Goal: Information Seeking & Learning: Learn about a topic

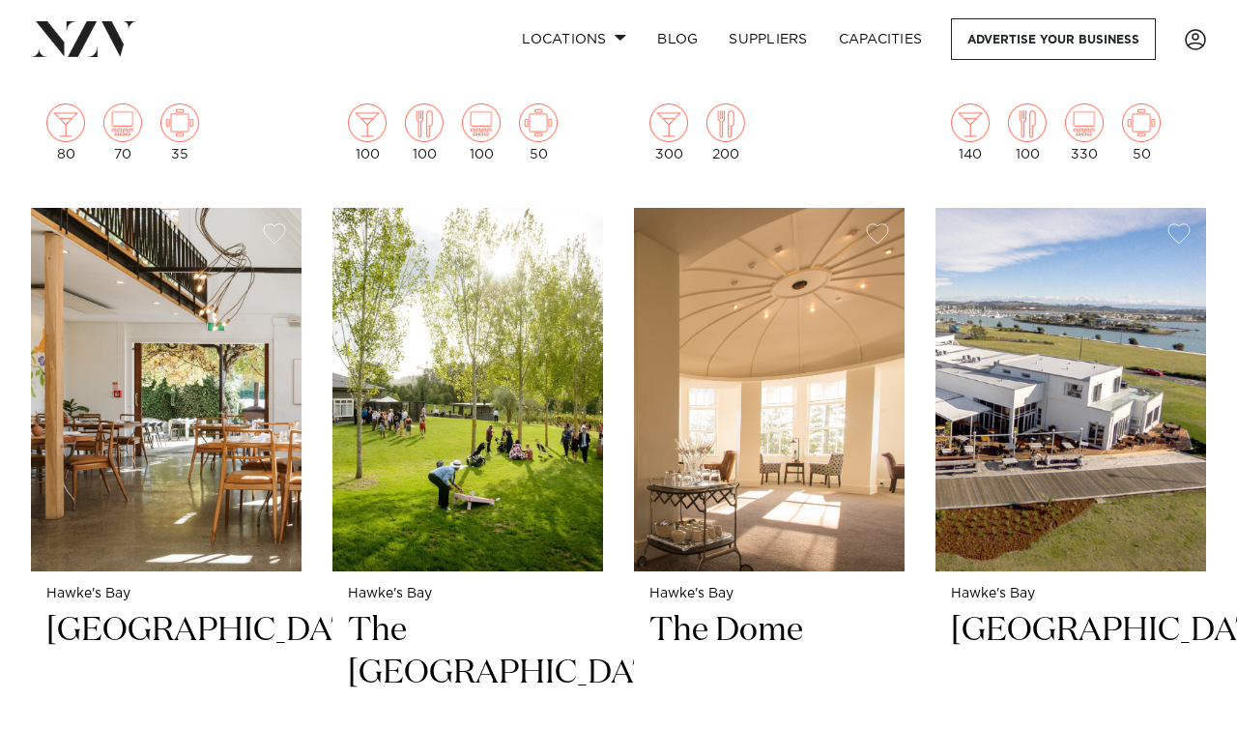
scroll to position [2179, 0]
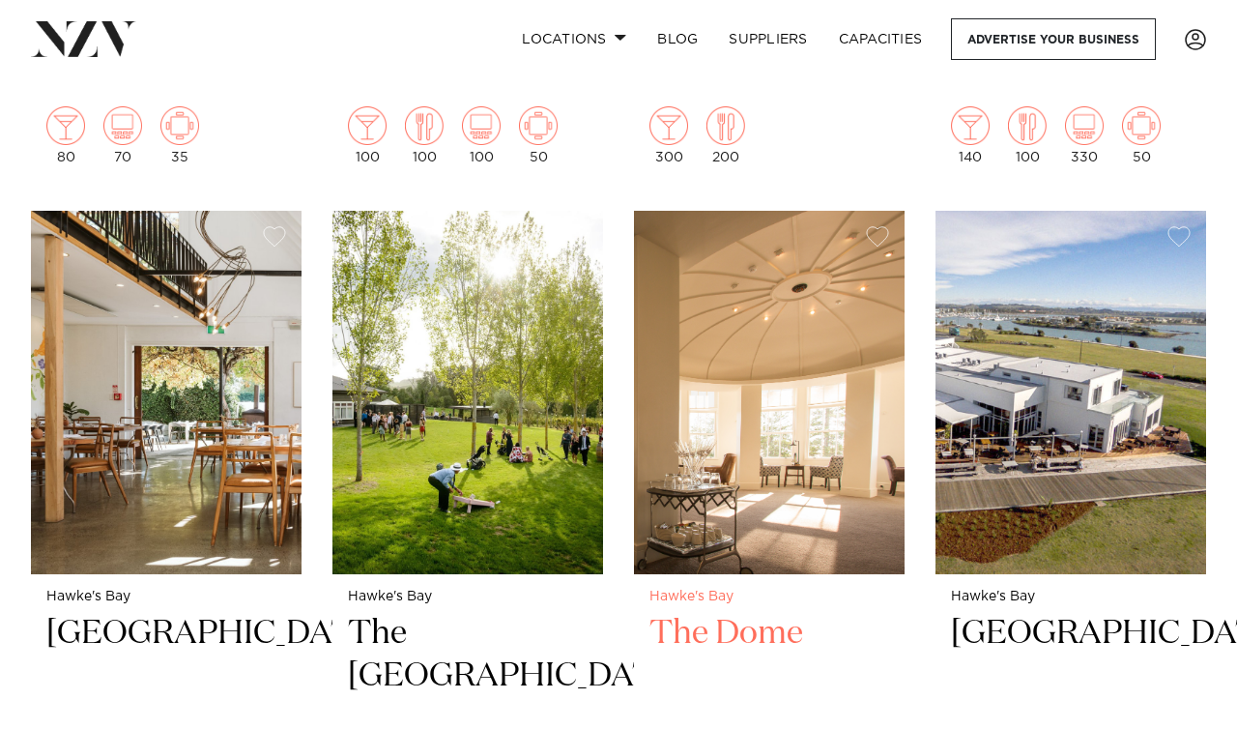
click at [766, 612] on h2 "The Dome" at bounding box center [769, 677] width 240 height 130
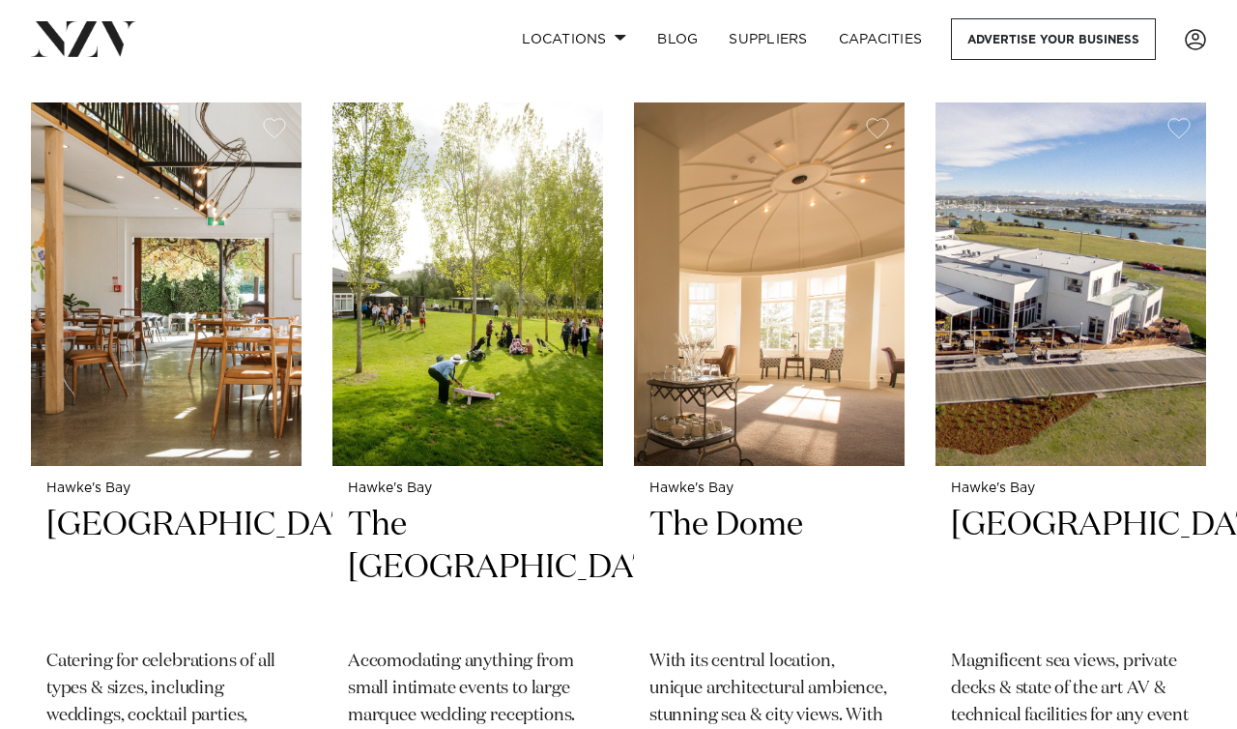
scroll to position [2302, 0]
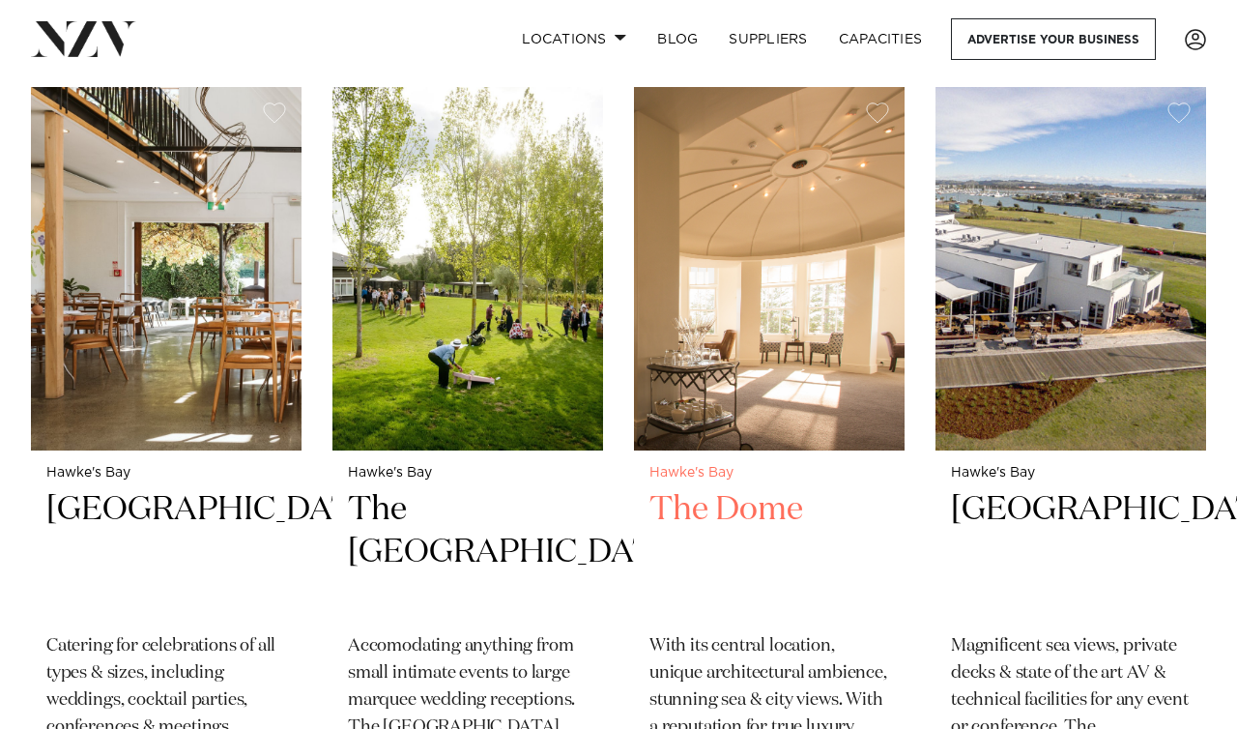
click at [729, 488] on h2 "The Dome" at bounding box center [769, 553] width 240 height 130
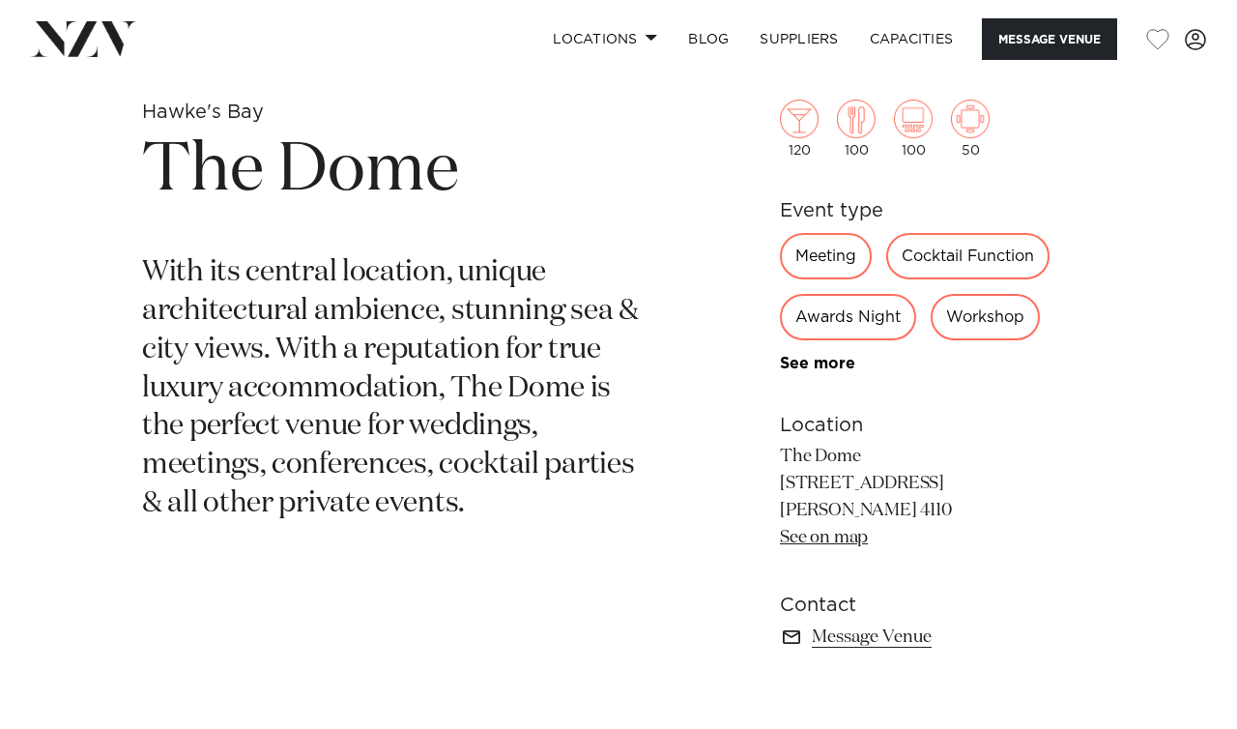
scroll to position [571, 0]
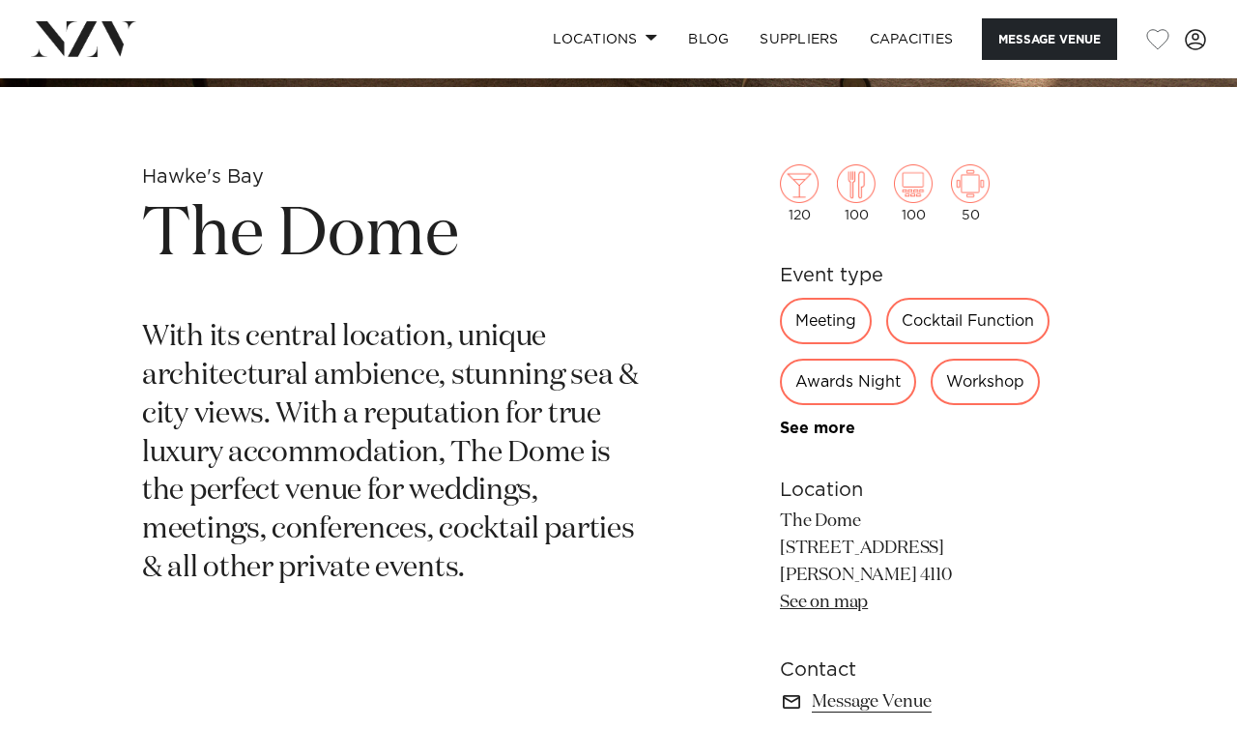
click at [832, 315] on div "Meeting" at bounding box center [826, 321] width 92 height 46
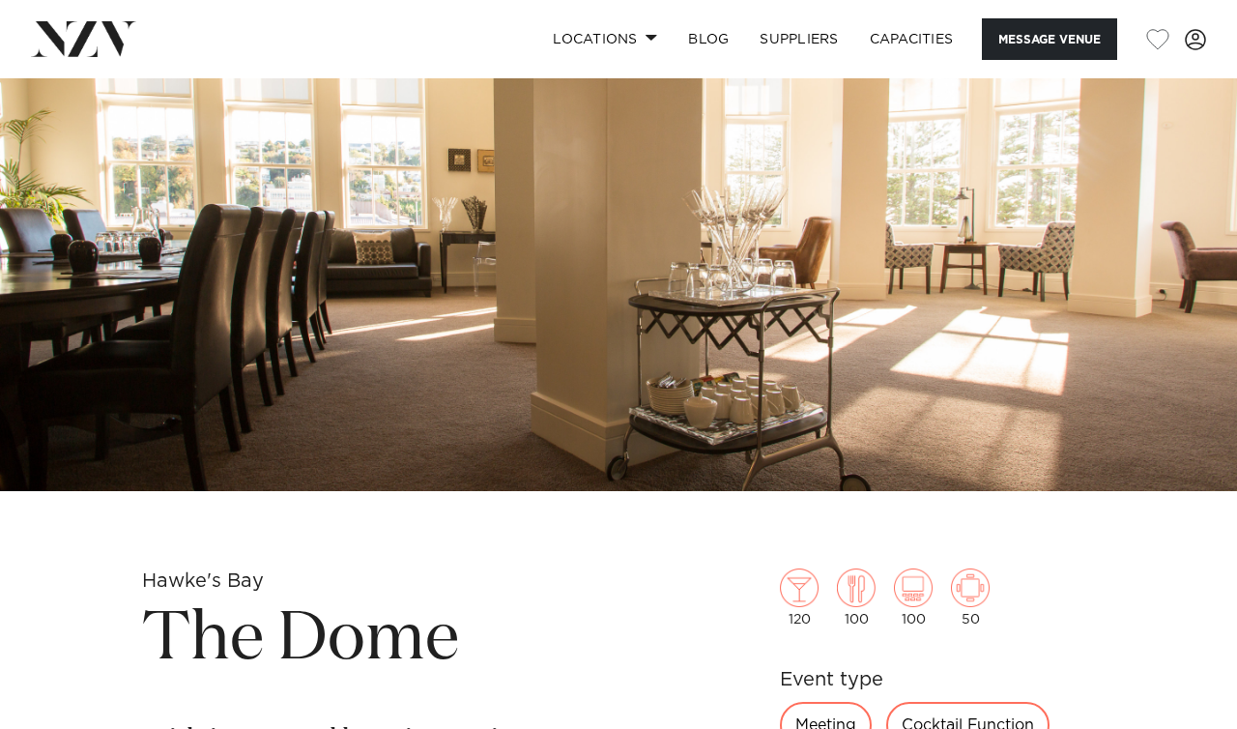
scroll to position [0, 0]
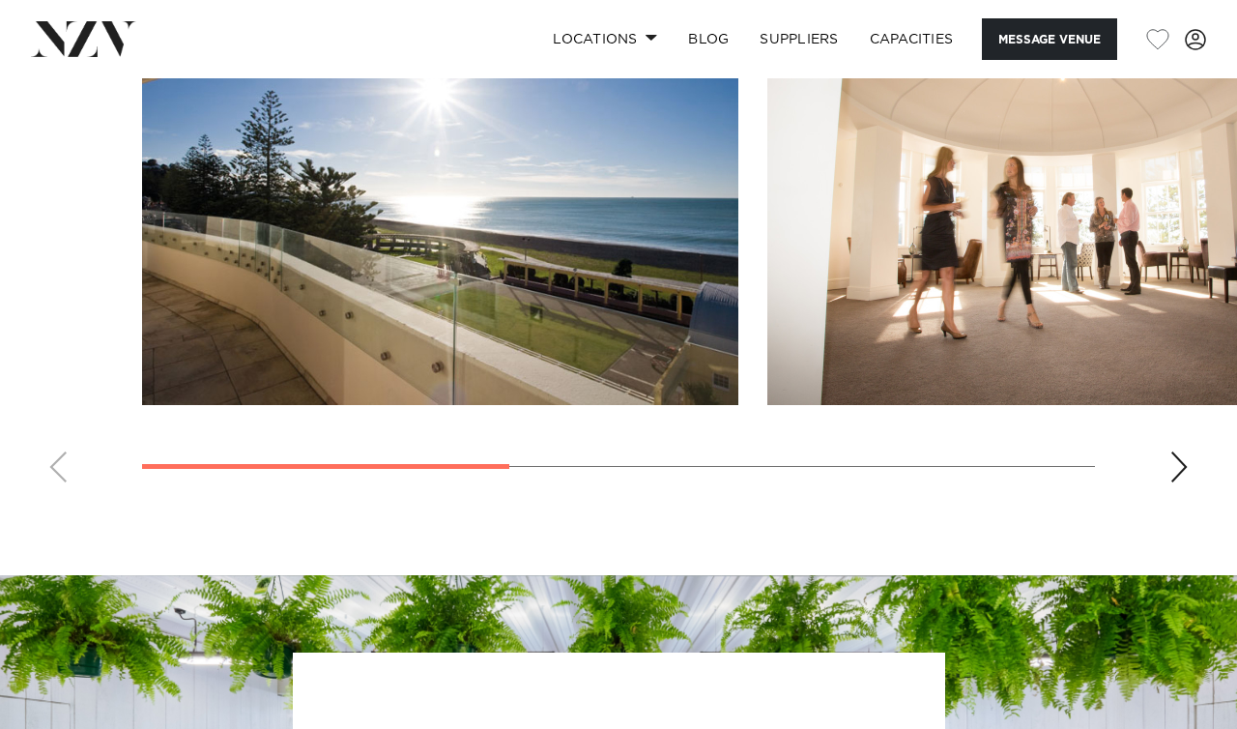
scroll to position [1512, 0]
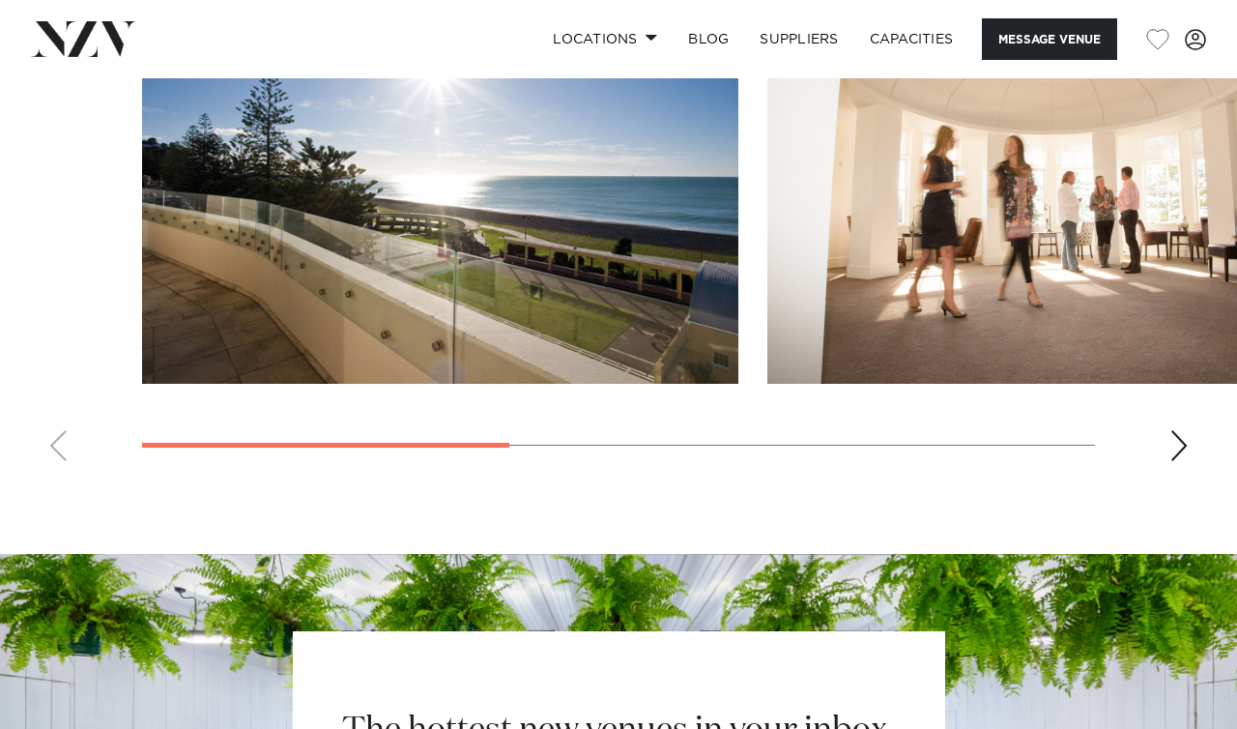
click at [1182, 452] on div "Next slide" at bounding box center [1178, 445] width 19 height 31
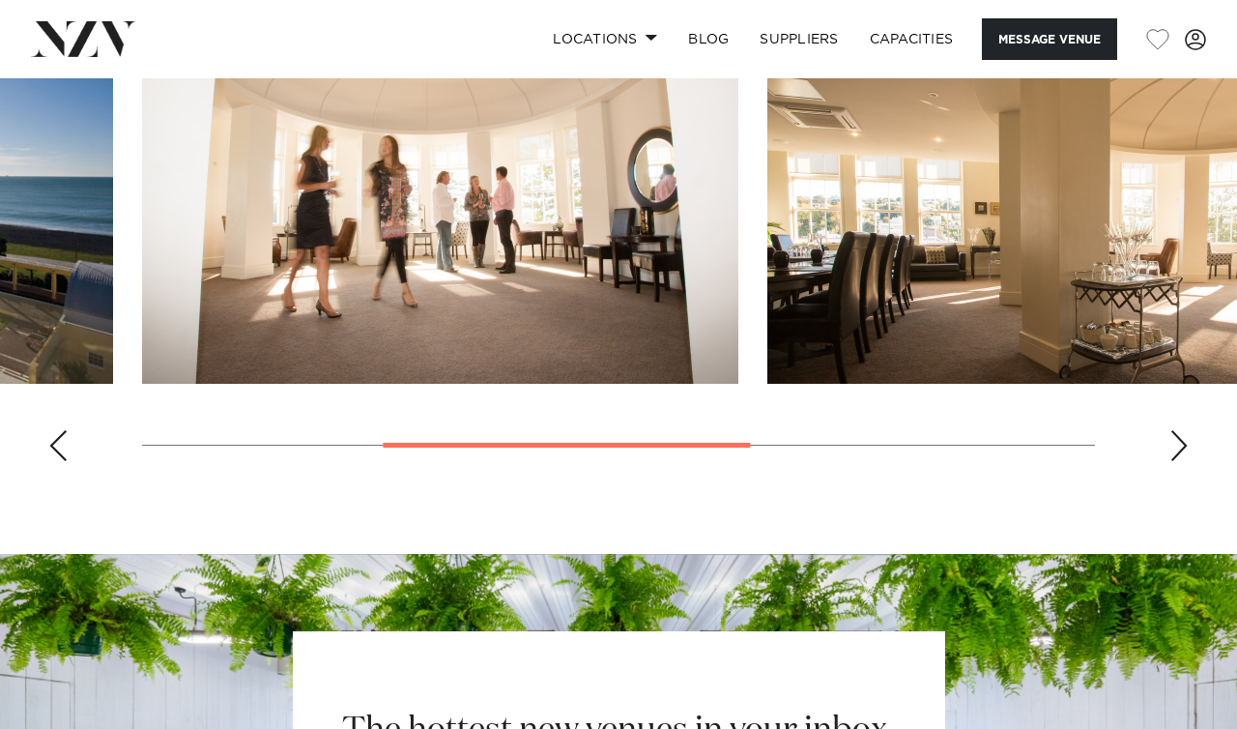
click at [1182, 452] on div "Next slide" at bounding box center [1178, 445] width 19 height 31
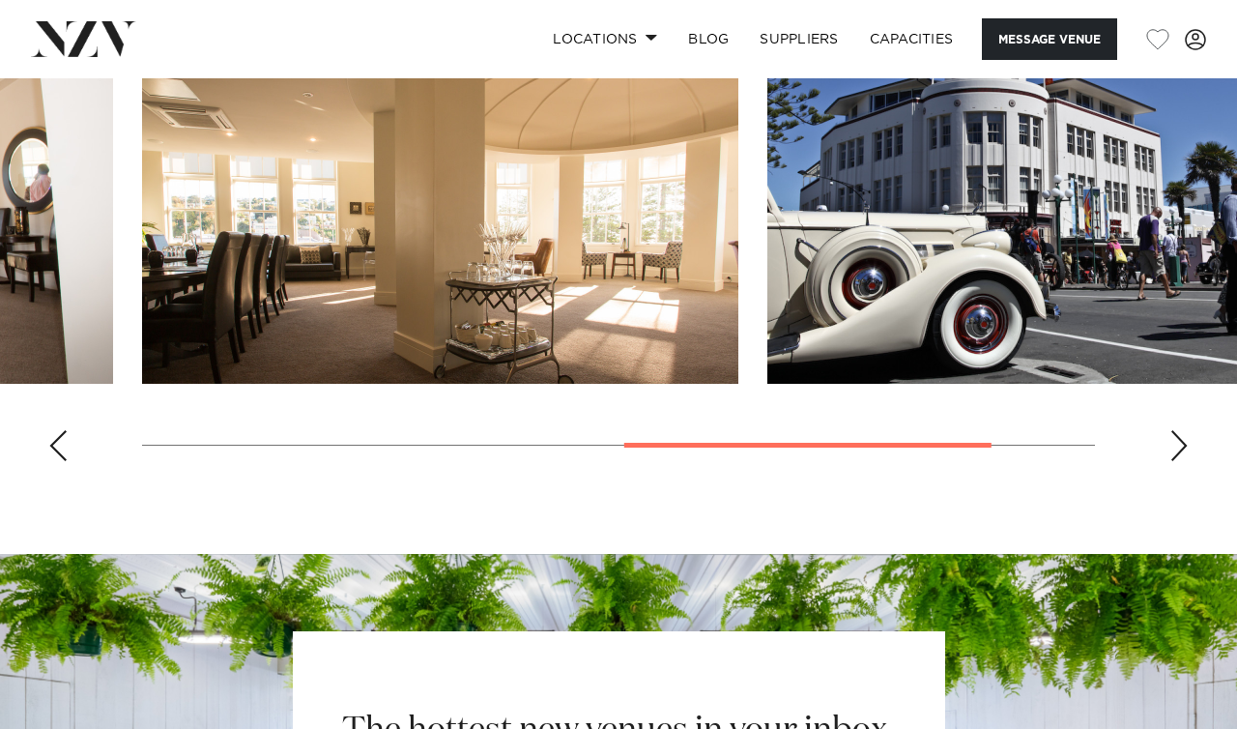
click at [1182, 452] on div "Next slide" at bounding box center [1178, 445] width 19 height 31
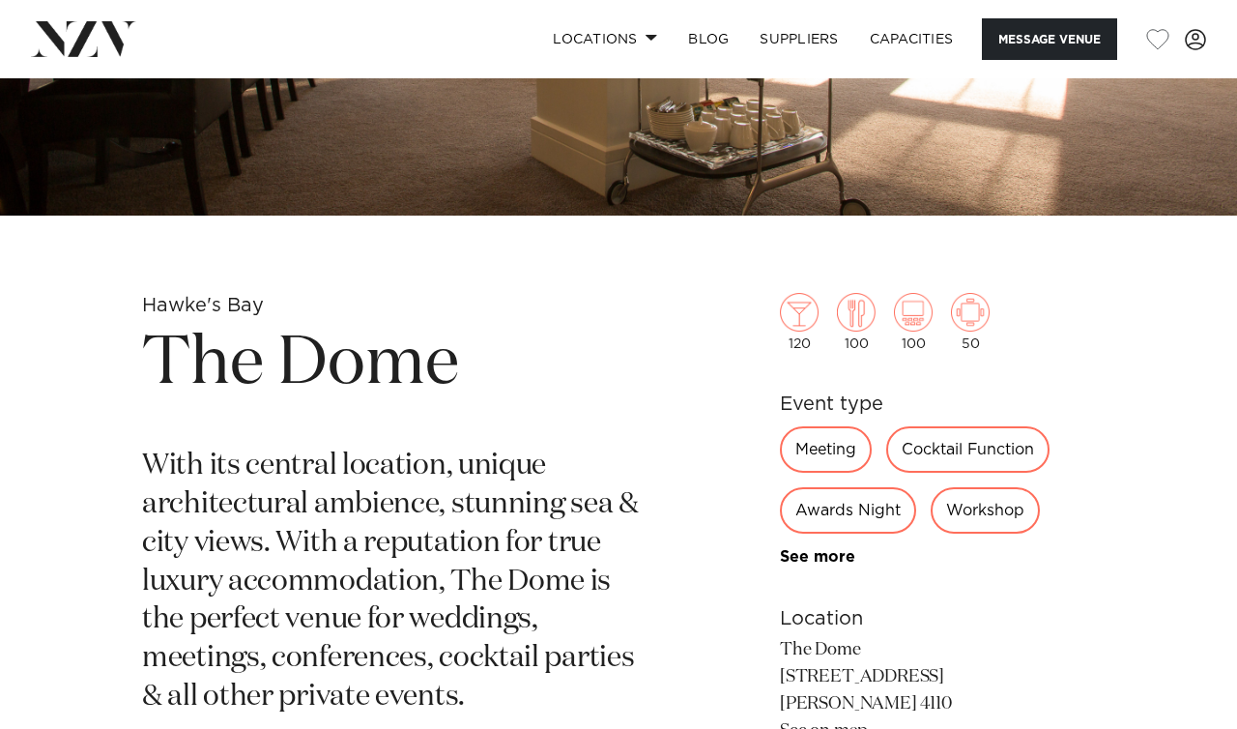
scroll to position [569, 0]
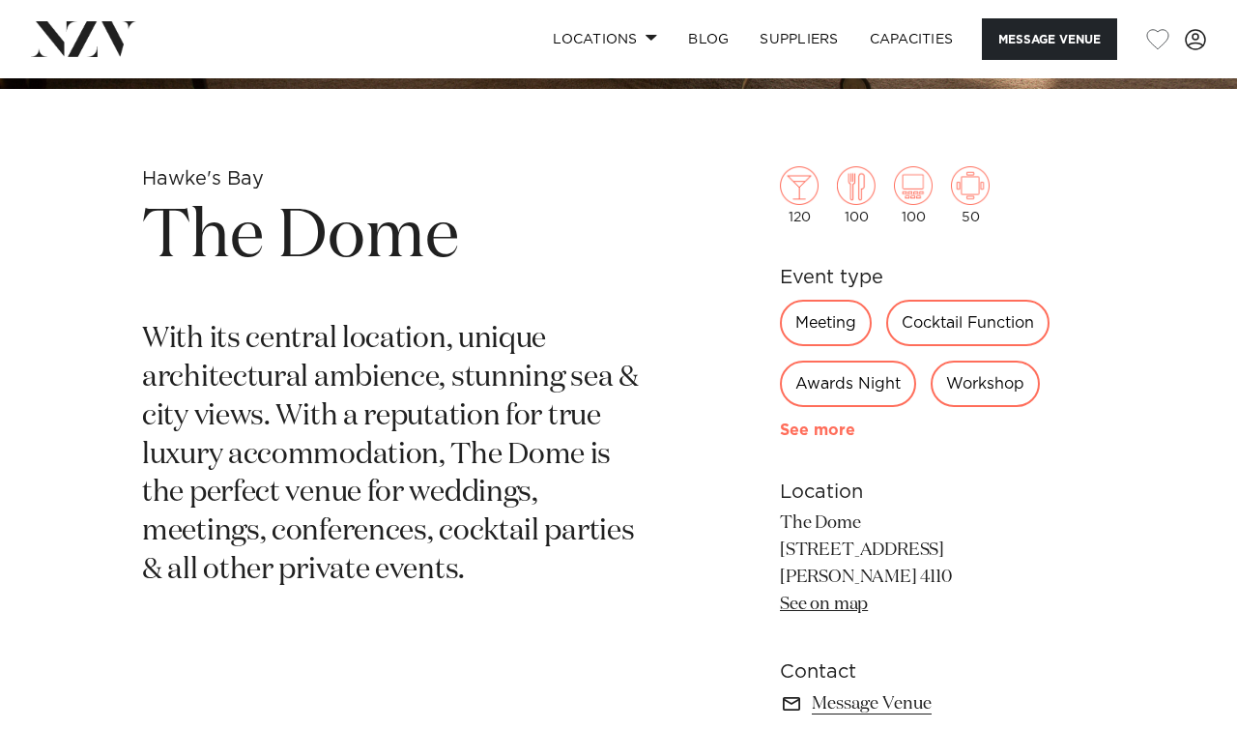
click at [789, 425] on link "See more" at bounding box center [855, 429] width 151 height 15
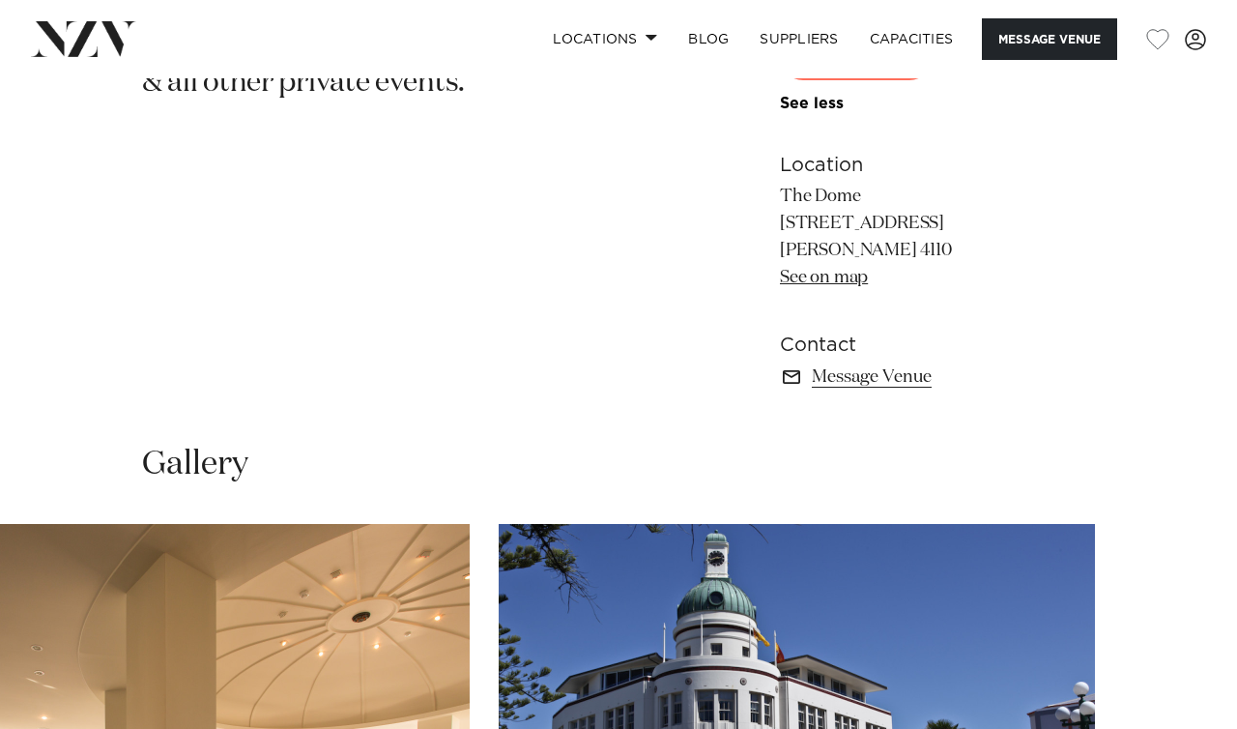
scroll to position [1163, 0]
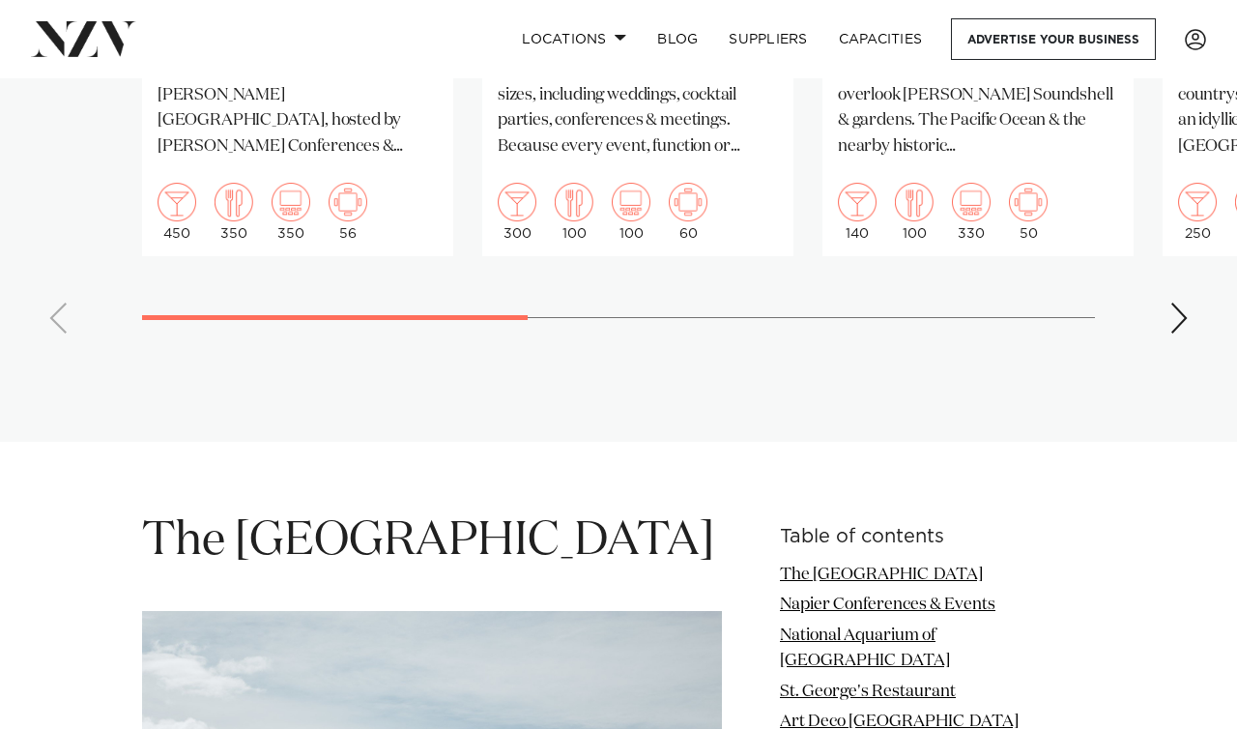
scroll to position [1790, 0]
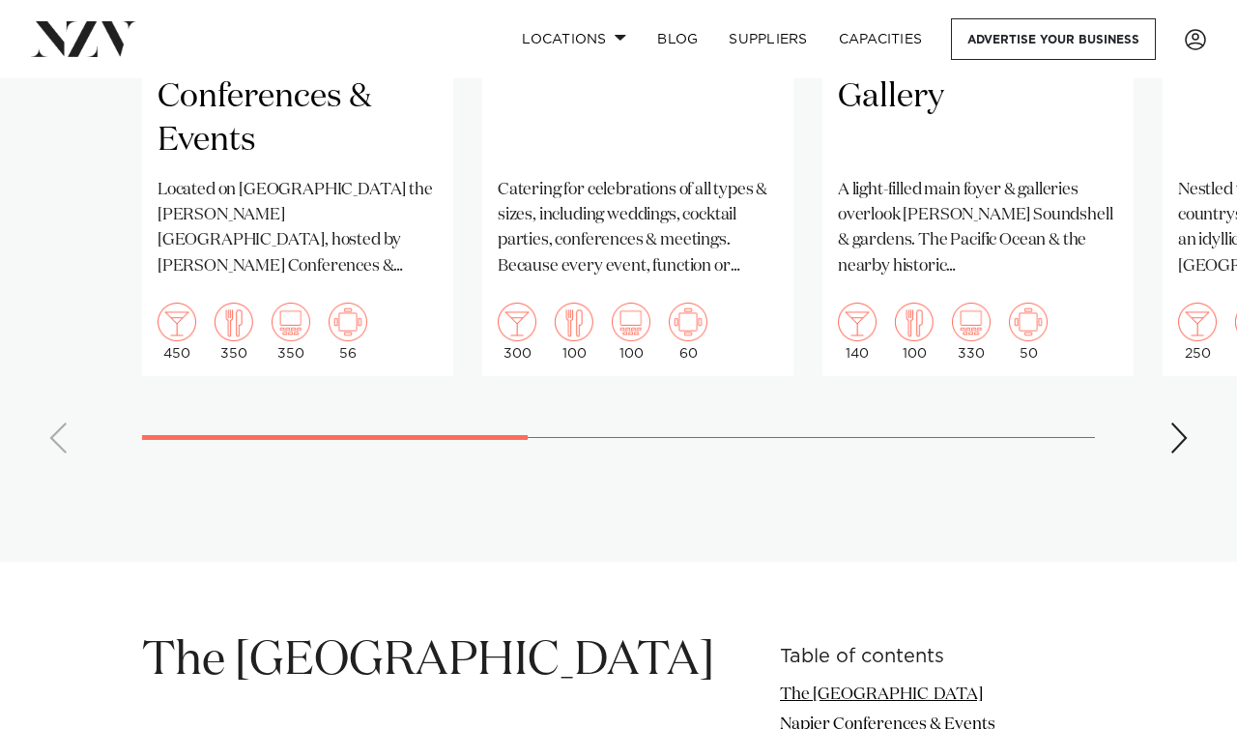
click at [1183, 422] on div "Next slide" at bounding box center [1178, 437] width 19 height 31
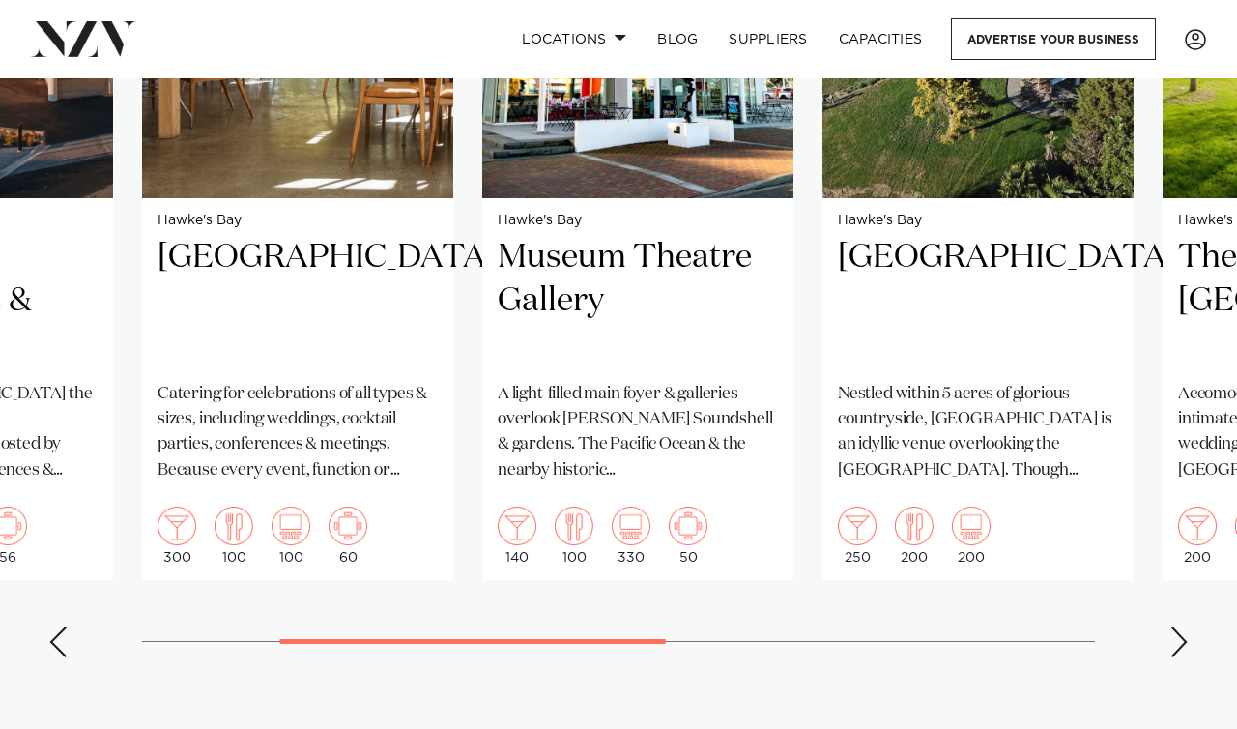
scroll to position [1721, 0]
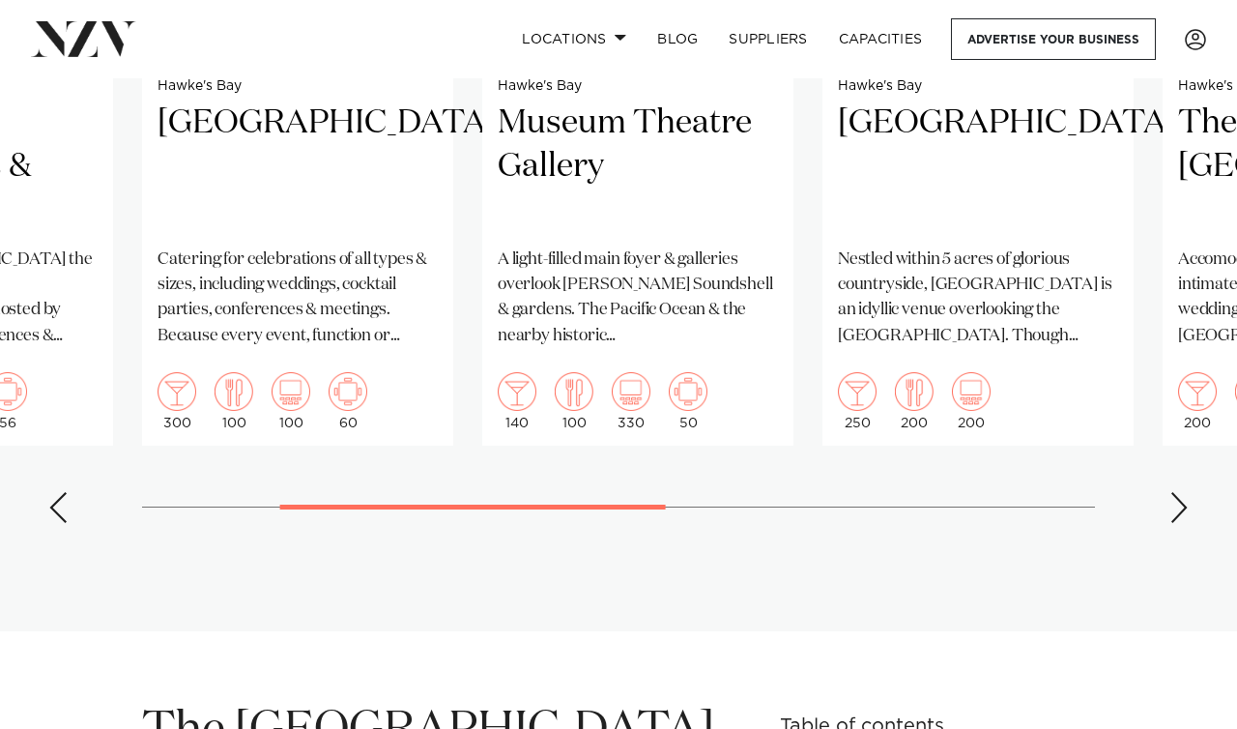
click at [1175, 492] on div "Next slide" at bounding box center [1178, 507] width 19 height 31
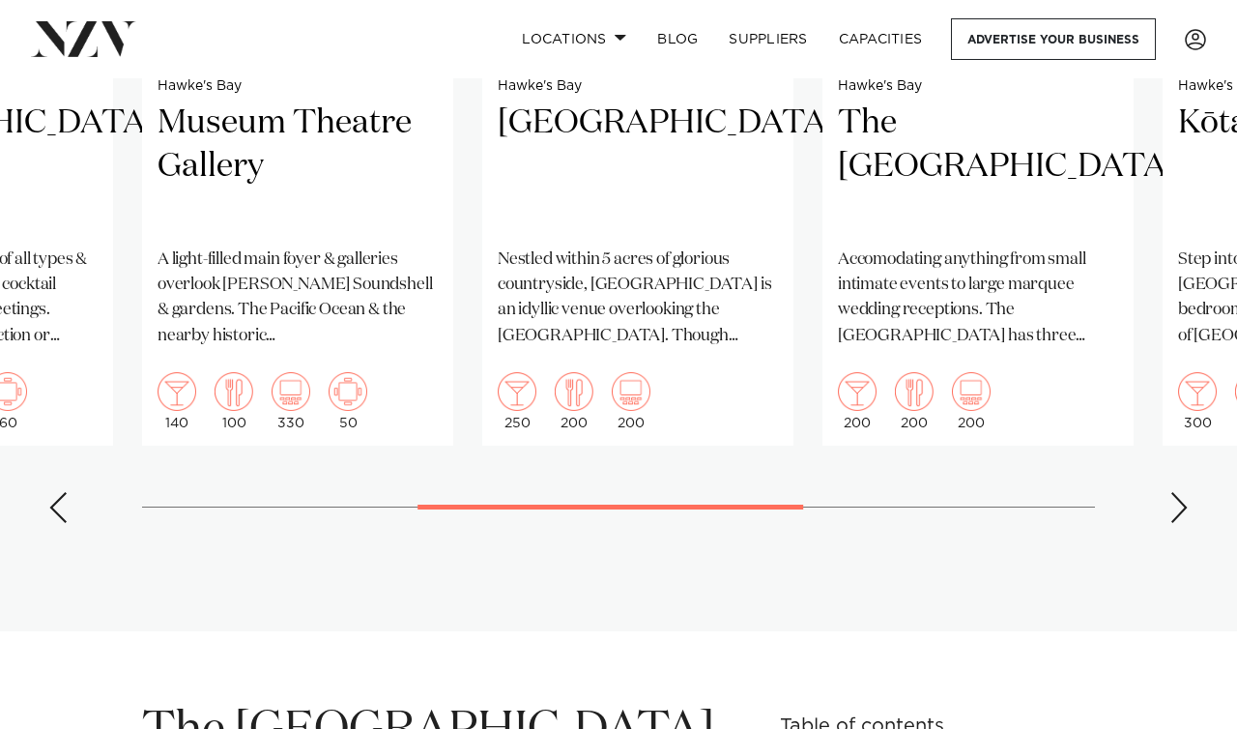
click at [1175, 492] on div "Next slide" at bounding box center [1178, 507] width 19 height 31
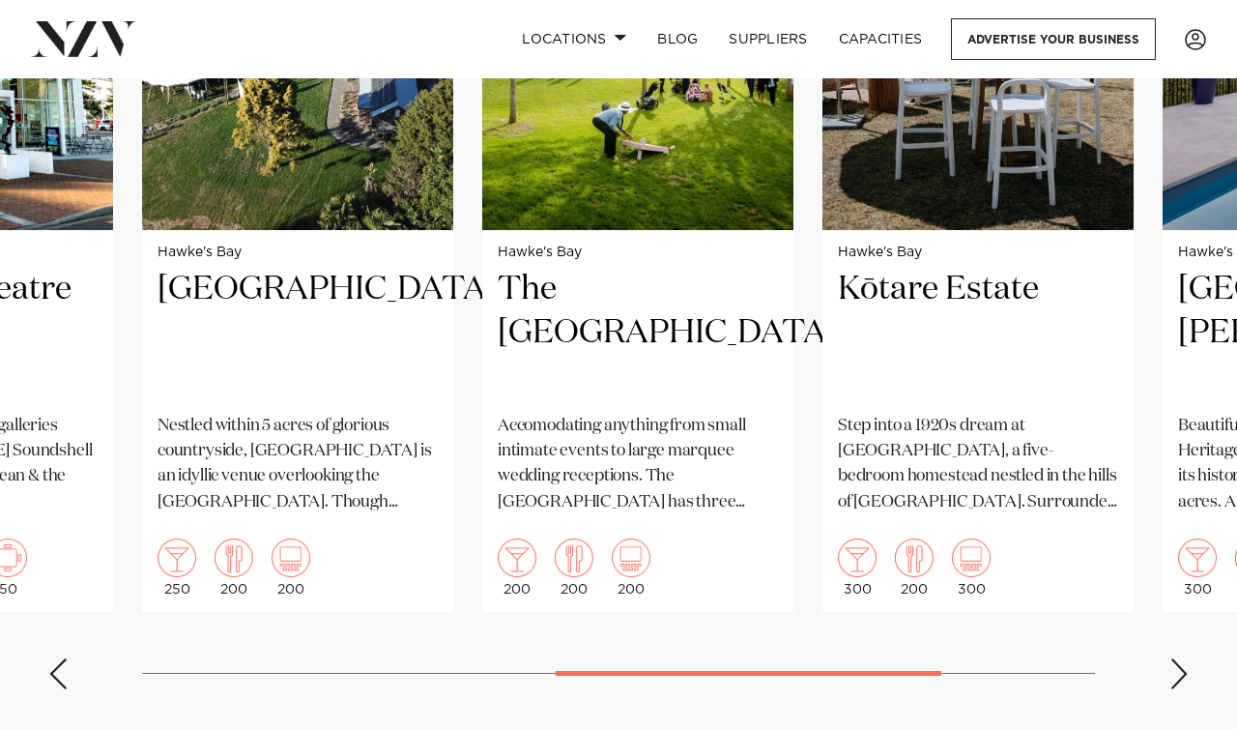
scroll to position [1563, 0]
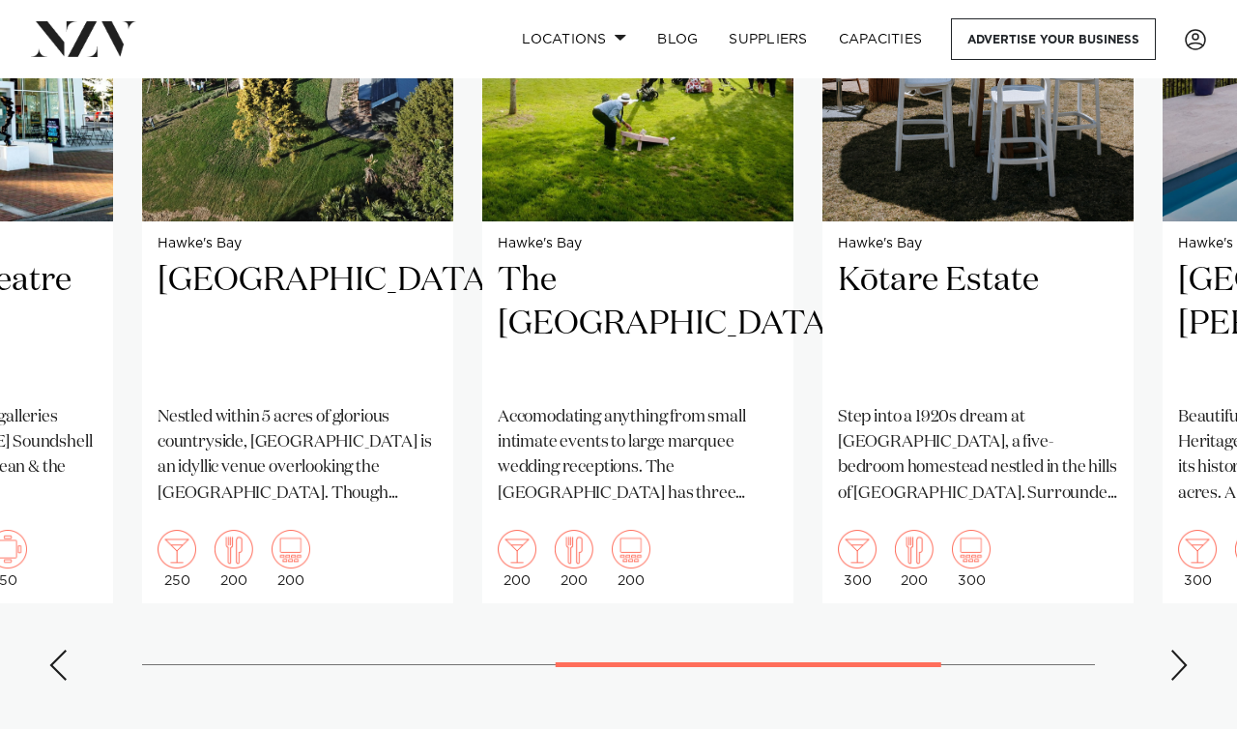
click at [1171, 649] on div "Next slide" at bounding box center [1178, 664] width 19 height 31
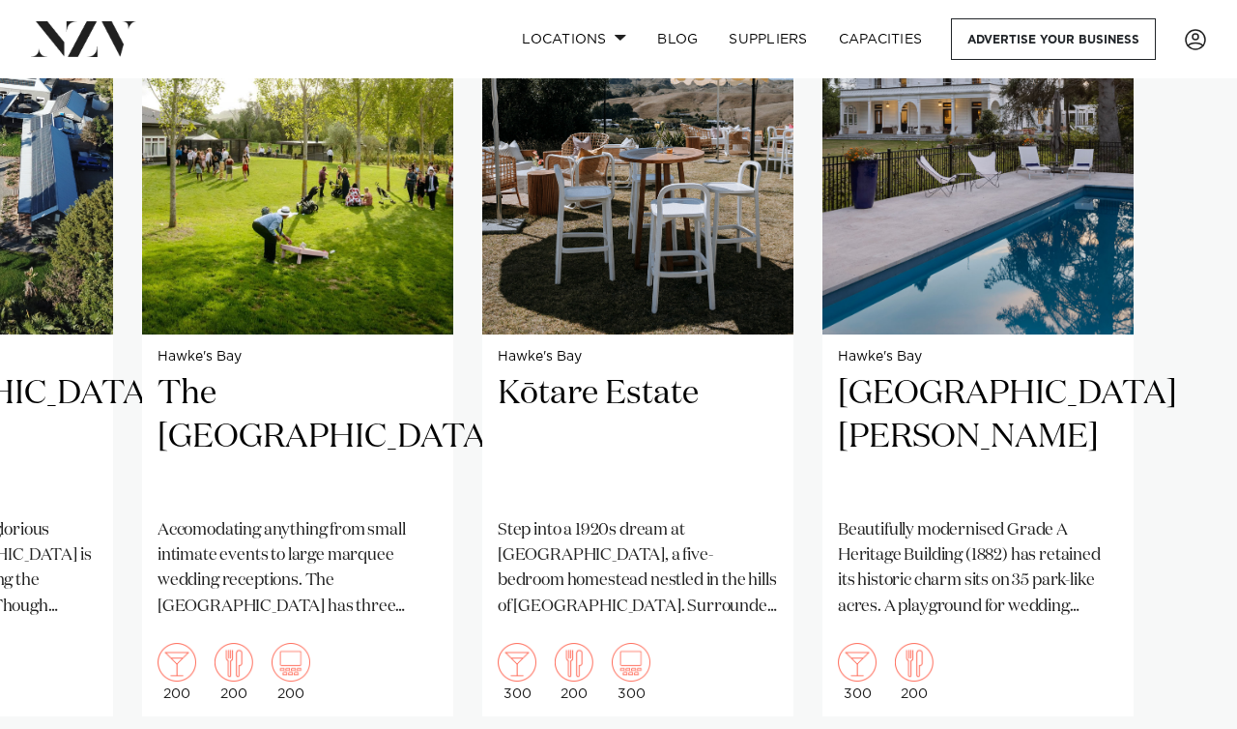
scroll to position [1351, 0]
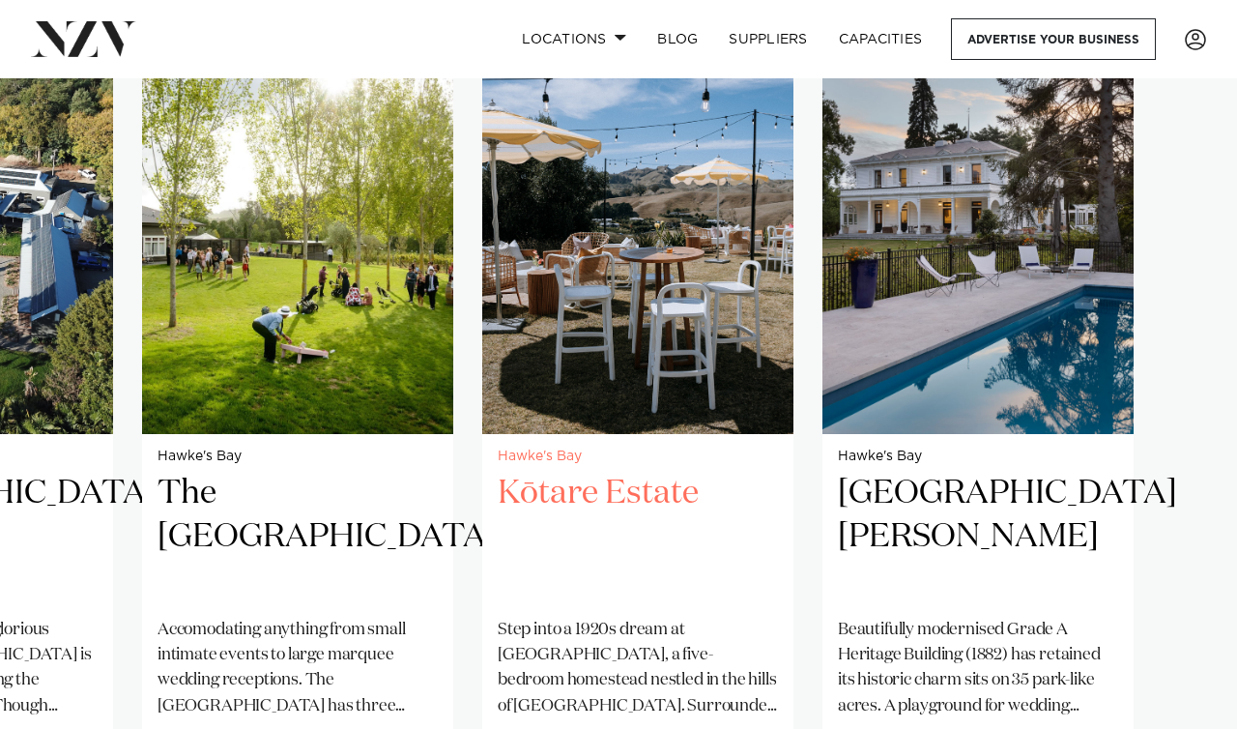
click at [626, 472] on h2 "Kōtare Estate" at bounding box center [638, 537] width 280 height 130
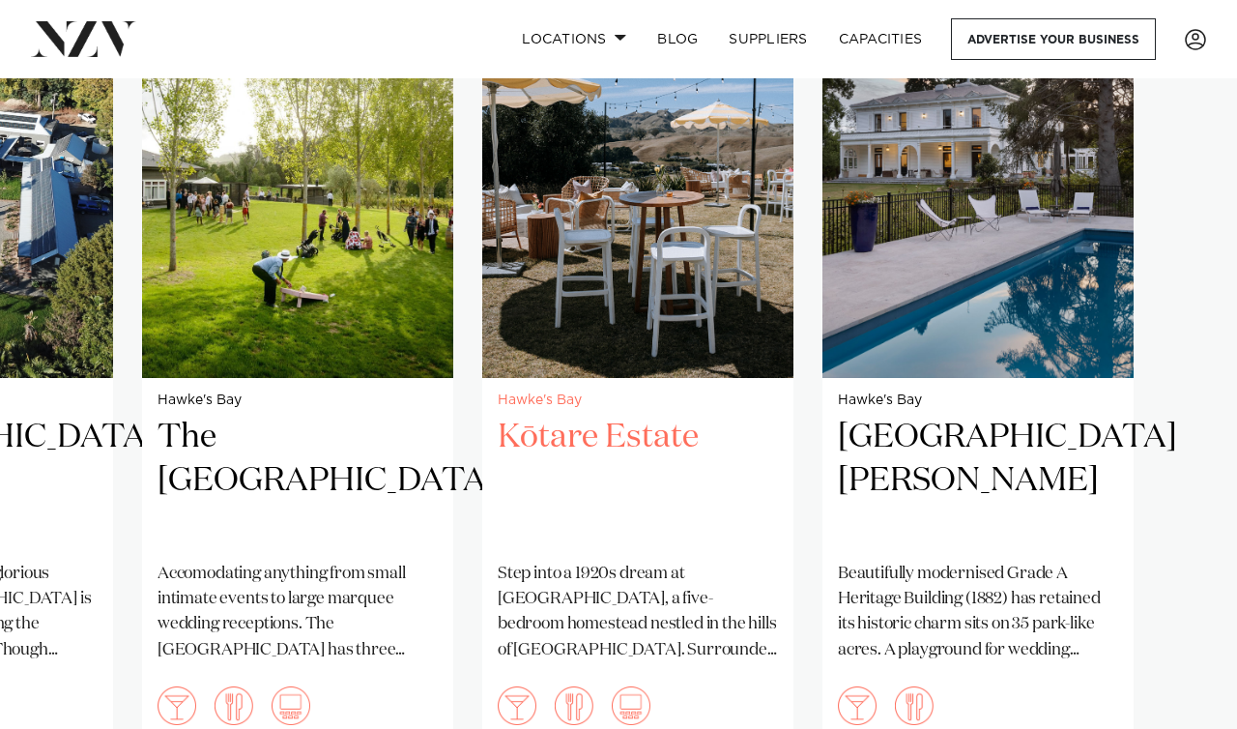
scroll to position [1422, 0]
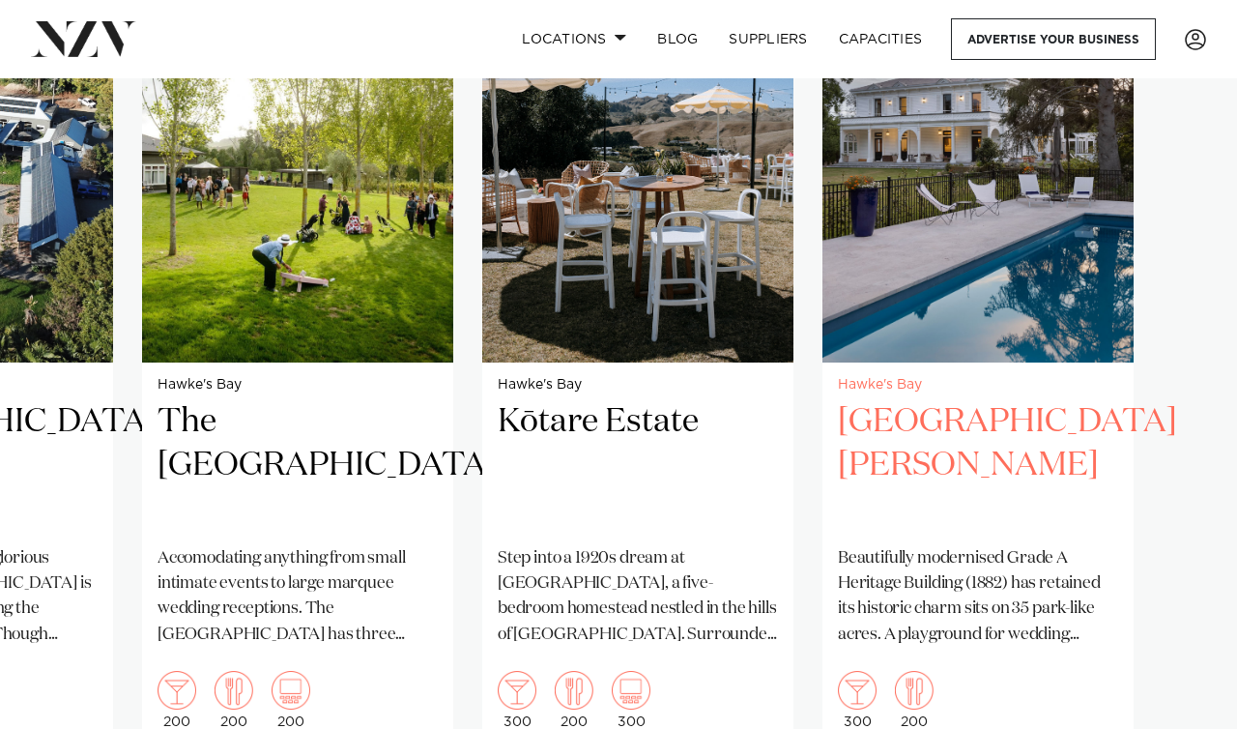
click at [986, 400] on h2 "Mt Vernon Villa" at bounding box center [978, 465] width 280 height 130
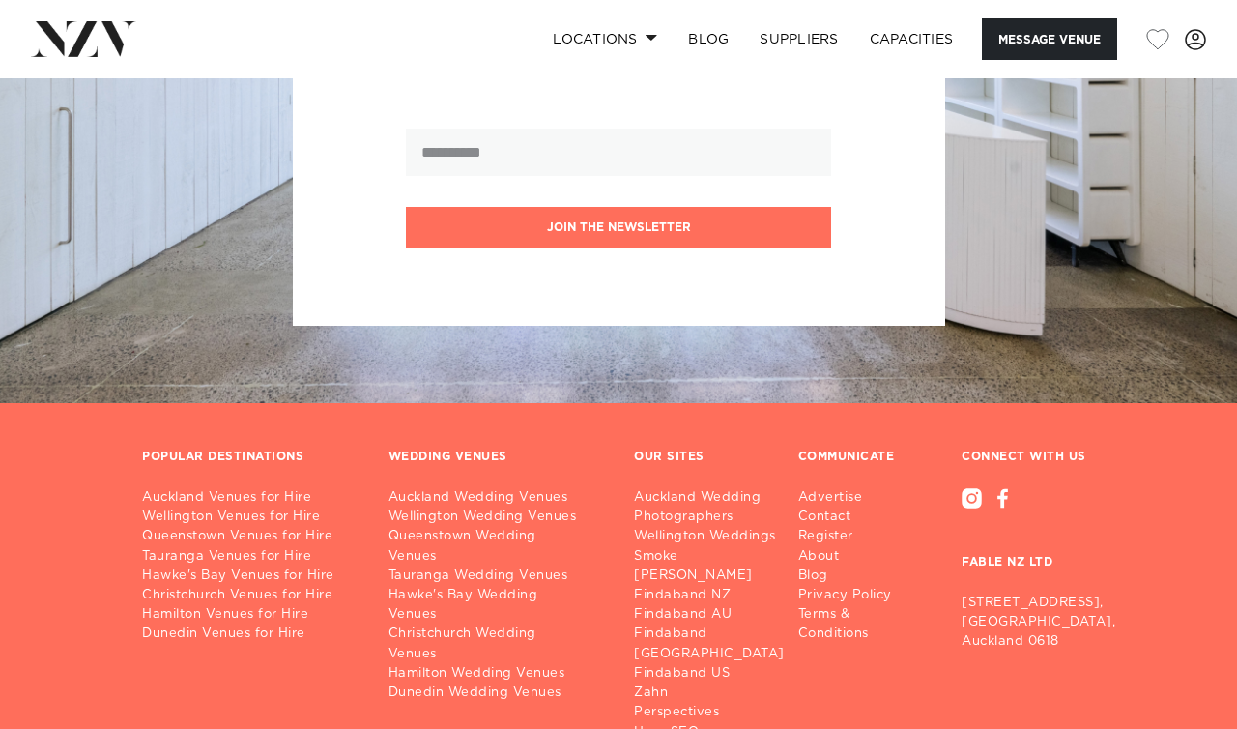
scroll to position [2479, 0]
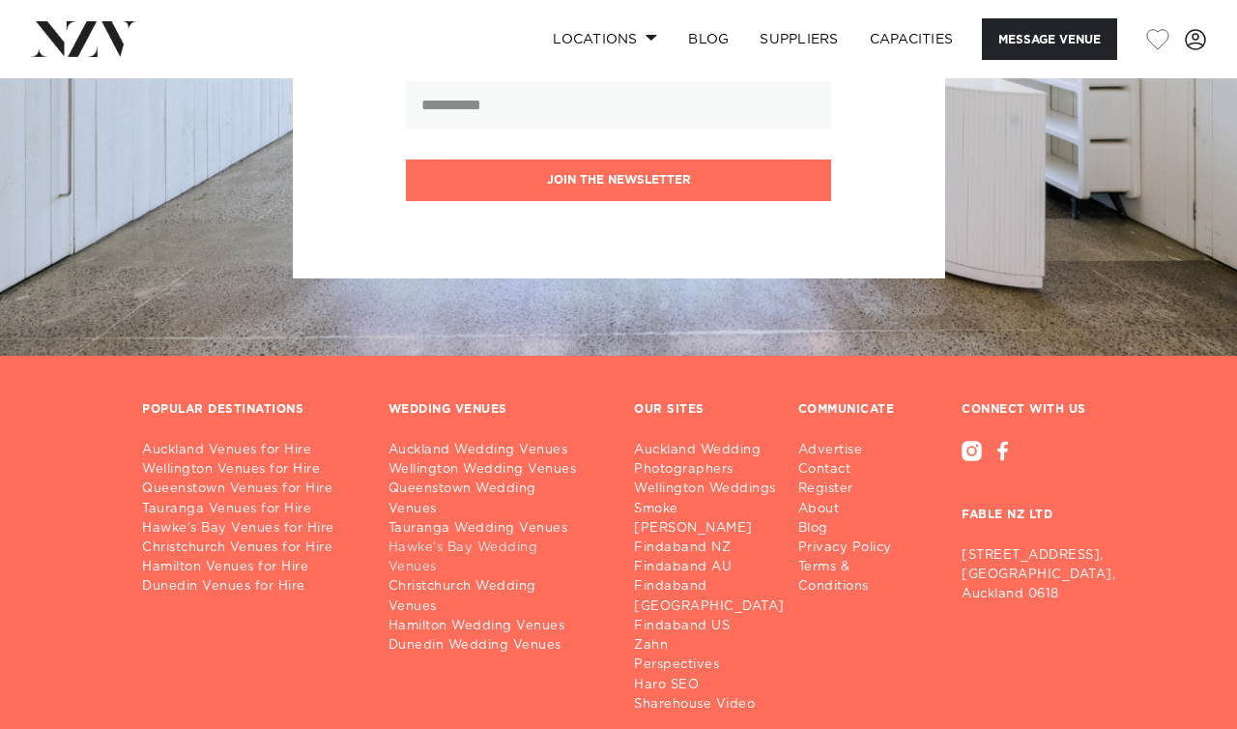
click at [514, 538] on link "Hawke's Bay Wedding Venues" at bounding box center [495, 557] width 215 height 39
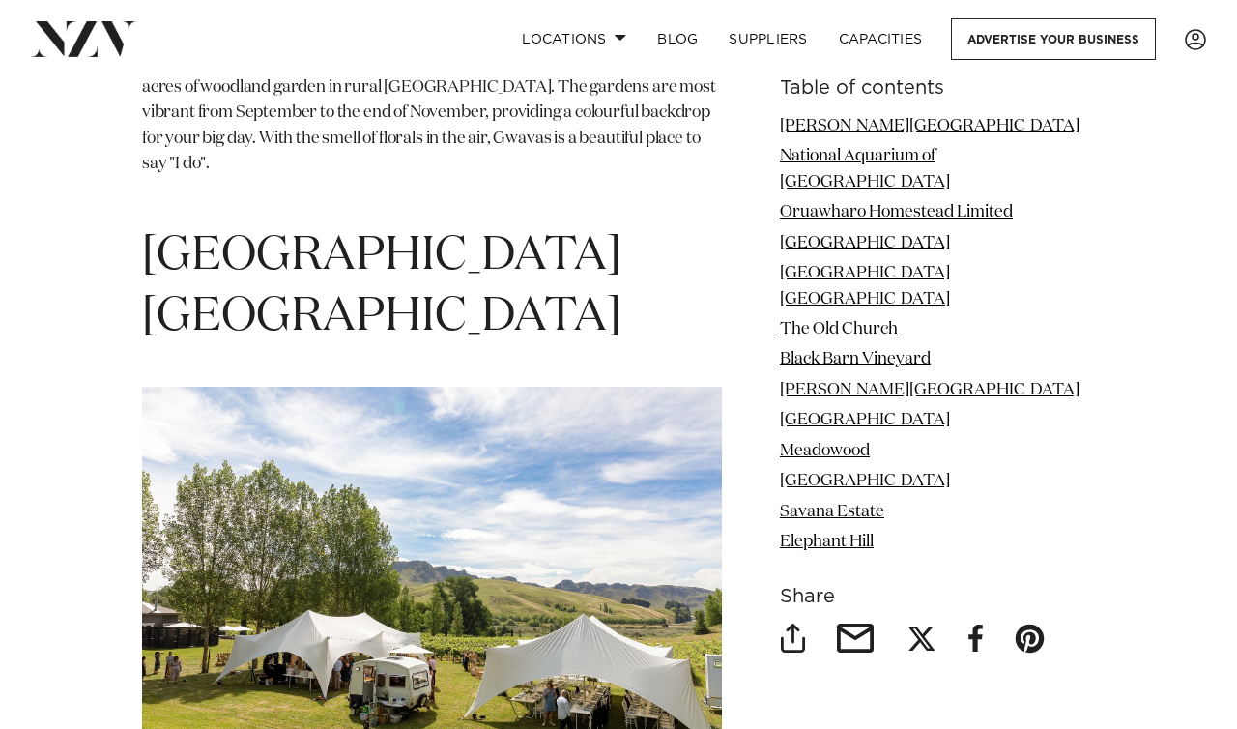
scroll to position [5290, 0]
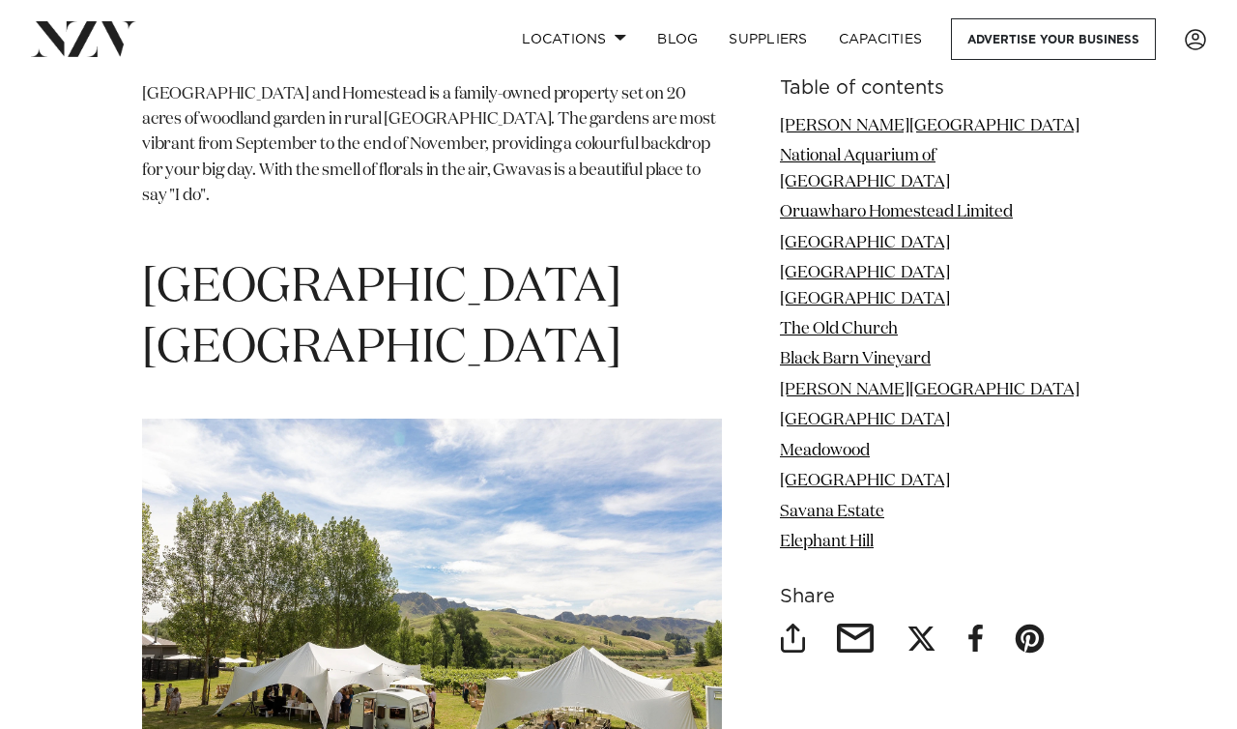
click at [532, 418] on img at bounding box center [432, 610] width 580 height 385
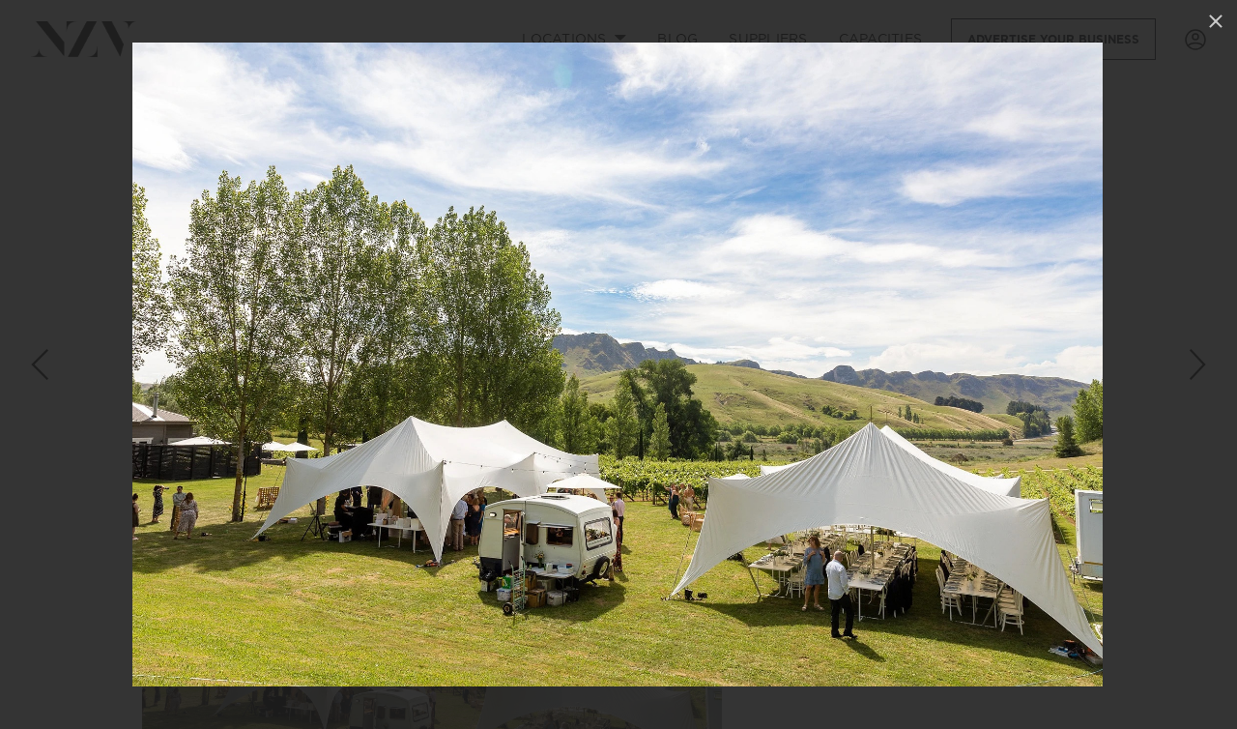
click at [1199, 357] on div "Next slide" at bounding box center [1198, 364] width 26 height 37
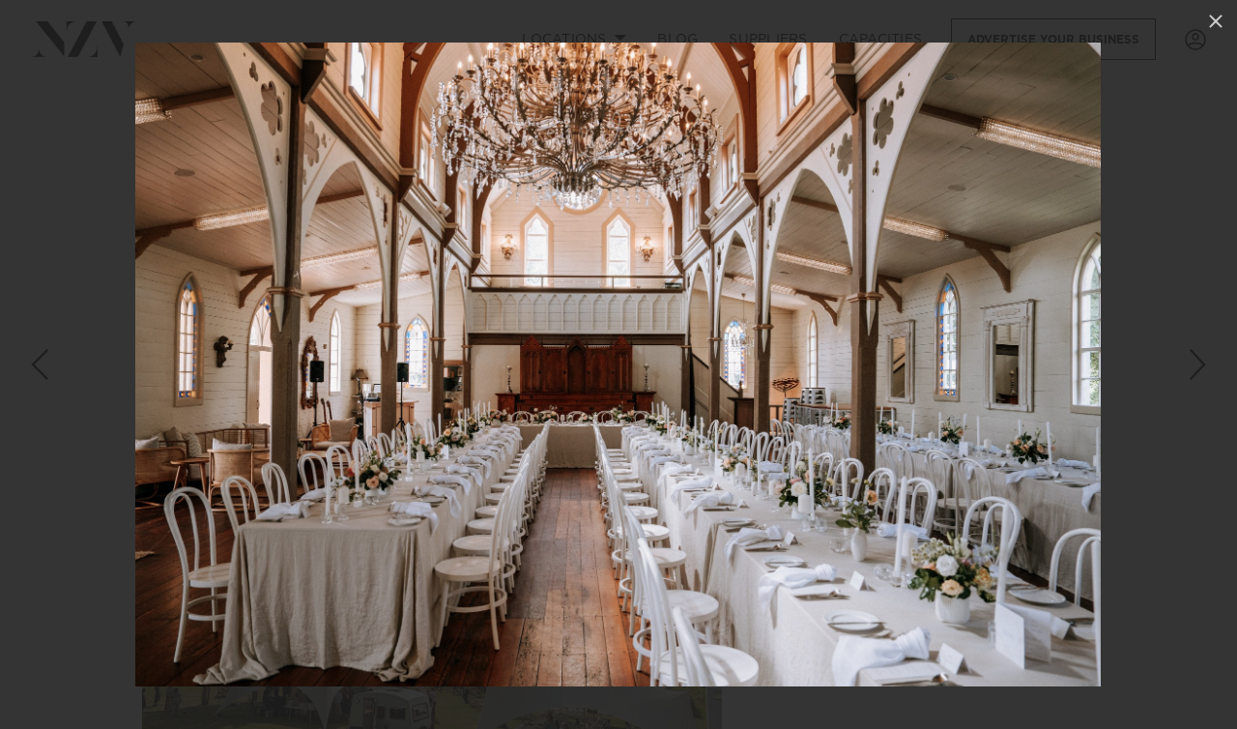
click at [1199, 357] on div "Next slide" at bounding box center [1198, 364] width 26 height 37
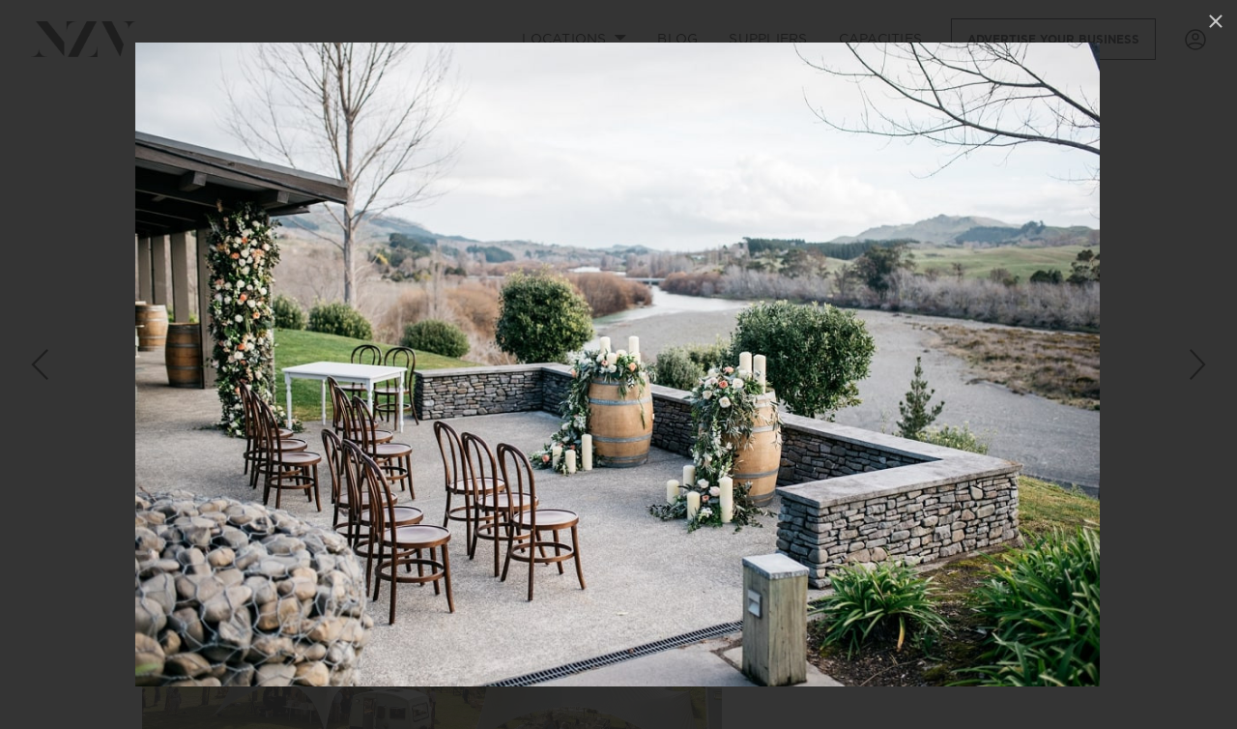
click at [1199, 357] on div "Next slide" at bounding box center [1198, 364] width 26 height 37
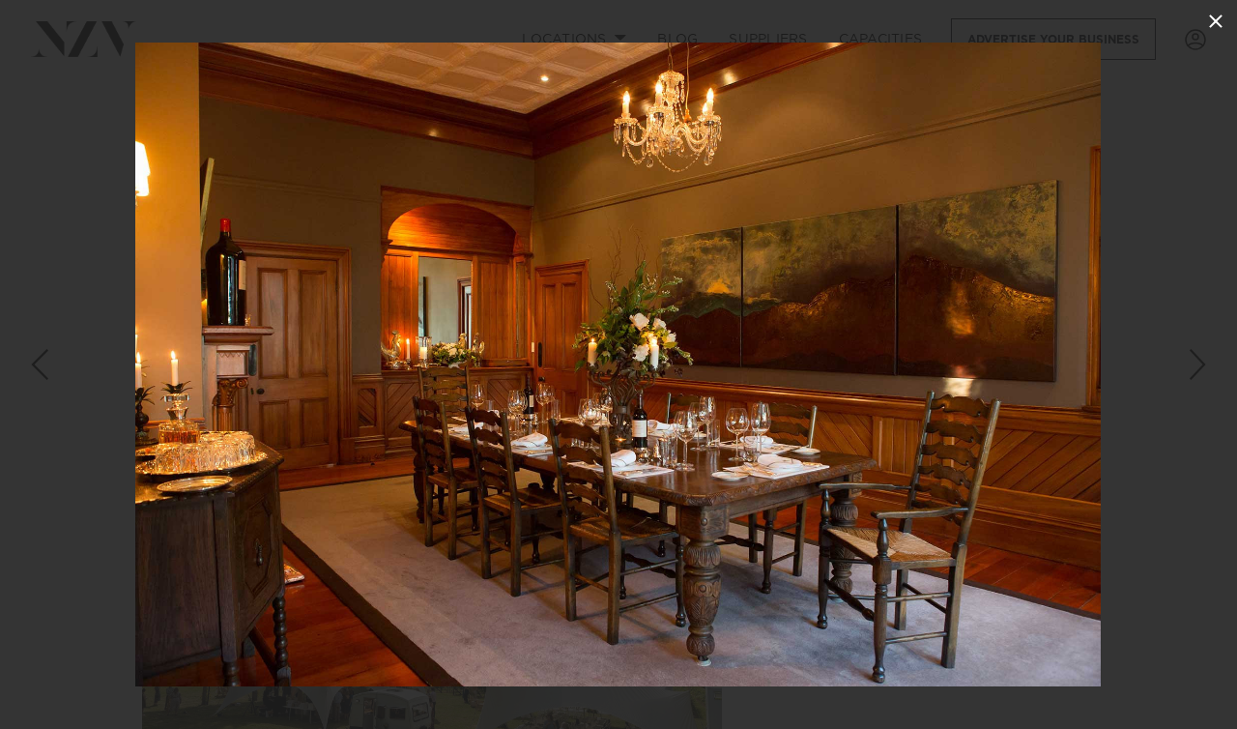
click at [1217, 22] on icon at bounding box center [1216, 21] width 14 height 14
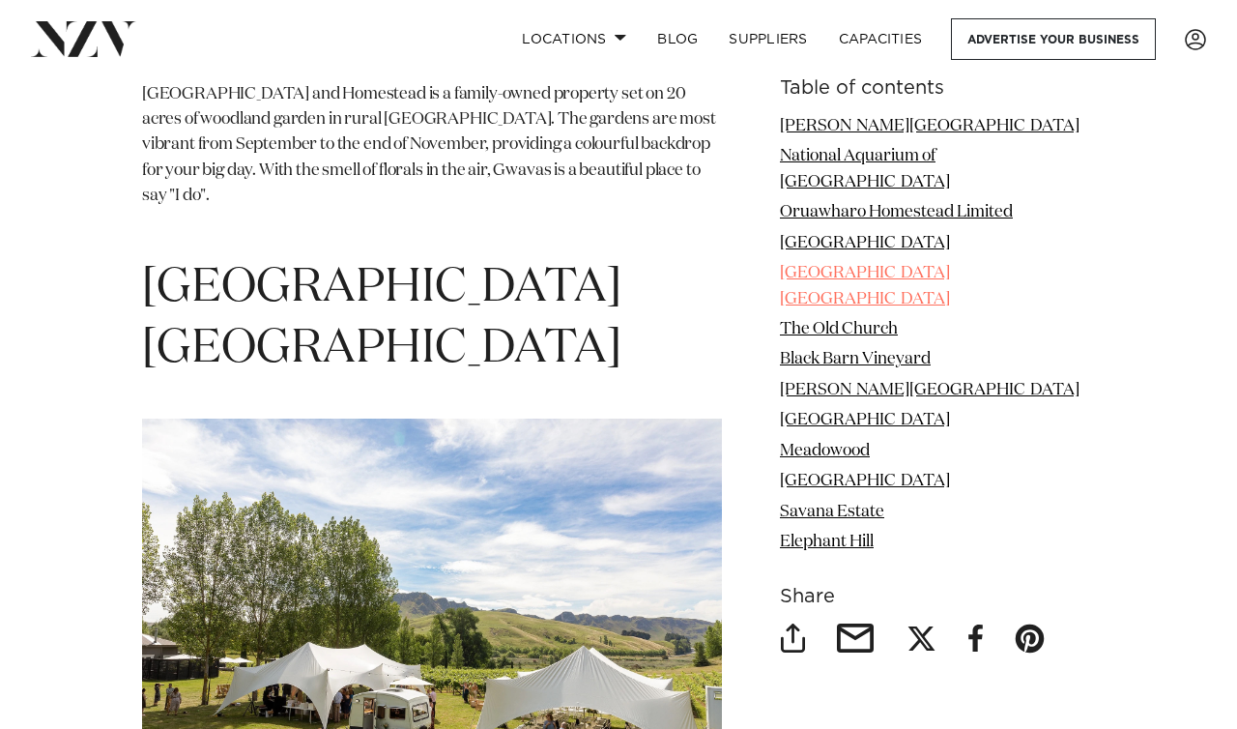
click at [950, 265] on link "[GEOGRAPHIC_DATA] [GEOGRAPHIC_DATA]" at bounding box center [865, 286] width 170 height 42
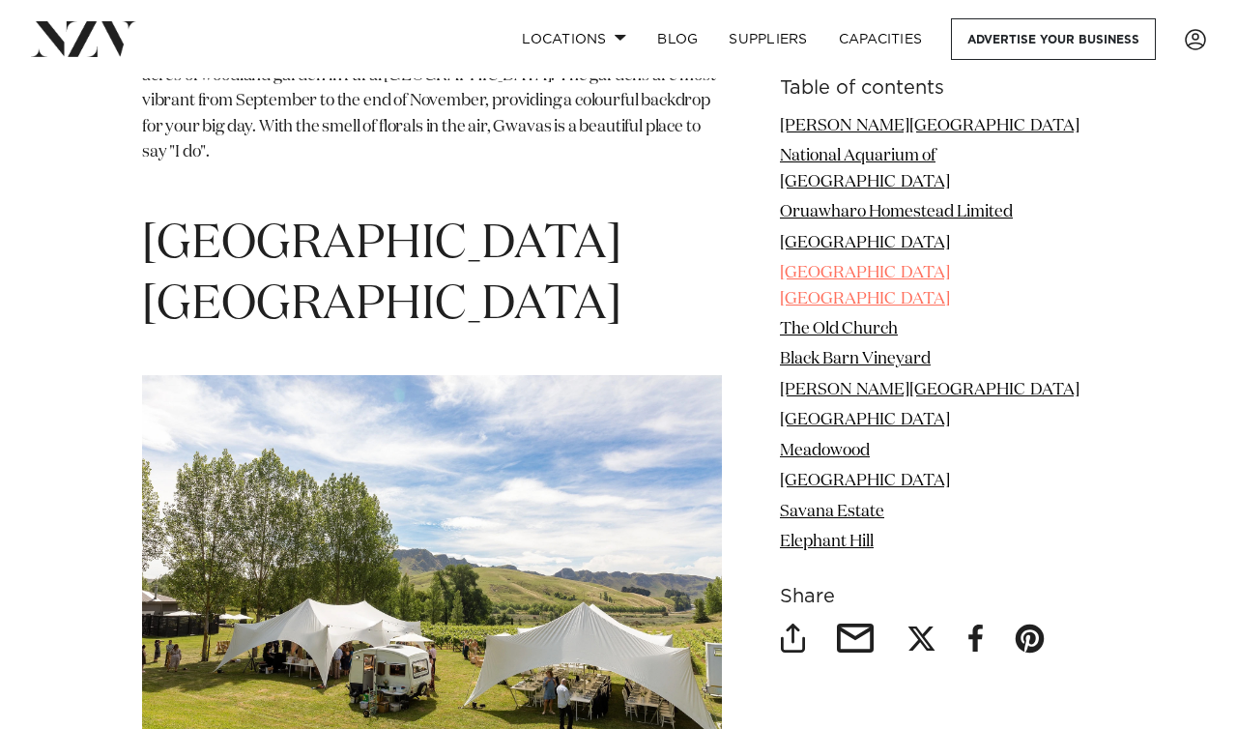
click at [900, 265] on link "[GEOGRAPHIC_DATA] [GEOGRAPHIC_DATA]" at bounding box center [865, 286] width 170 height 42
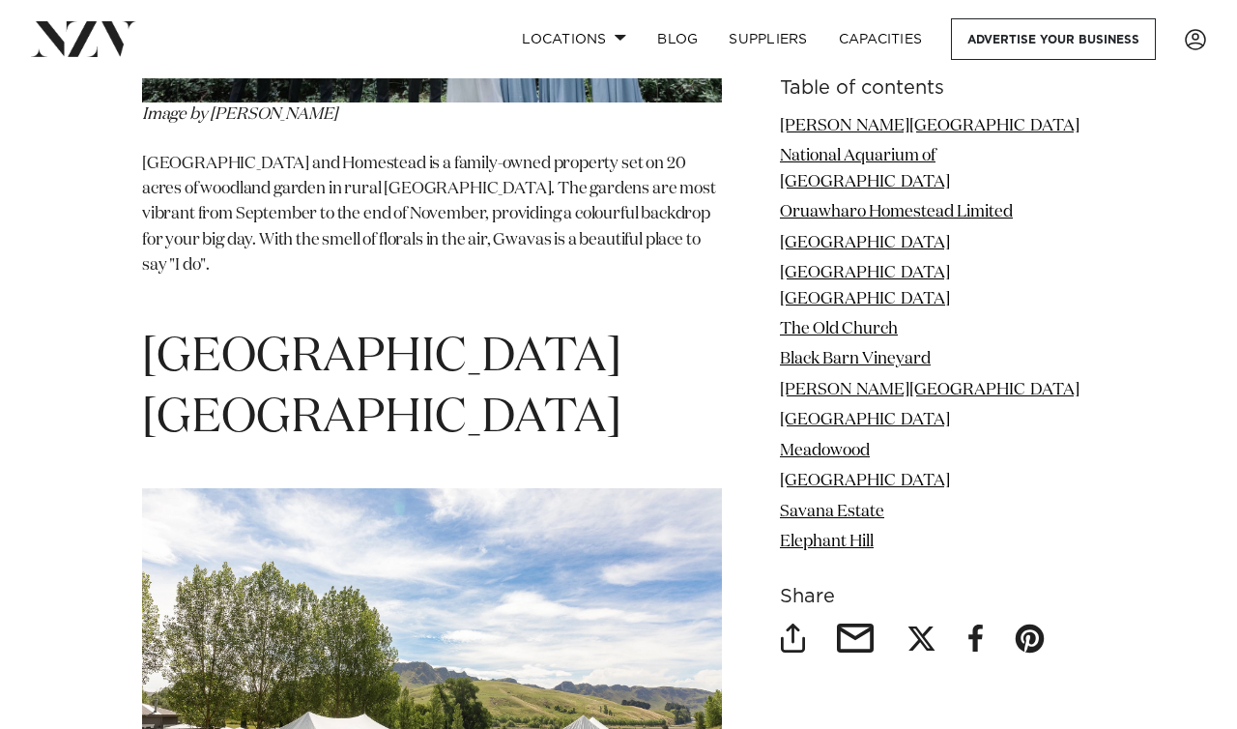
scroll to position [5222, 0]
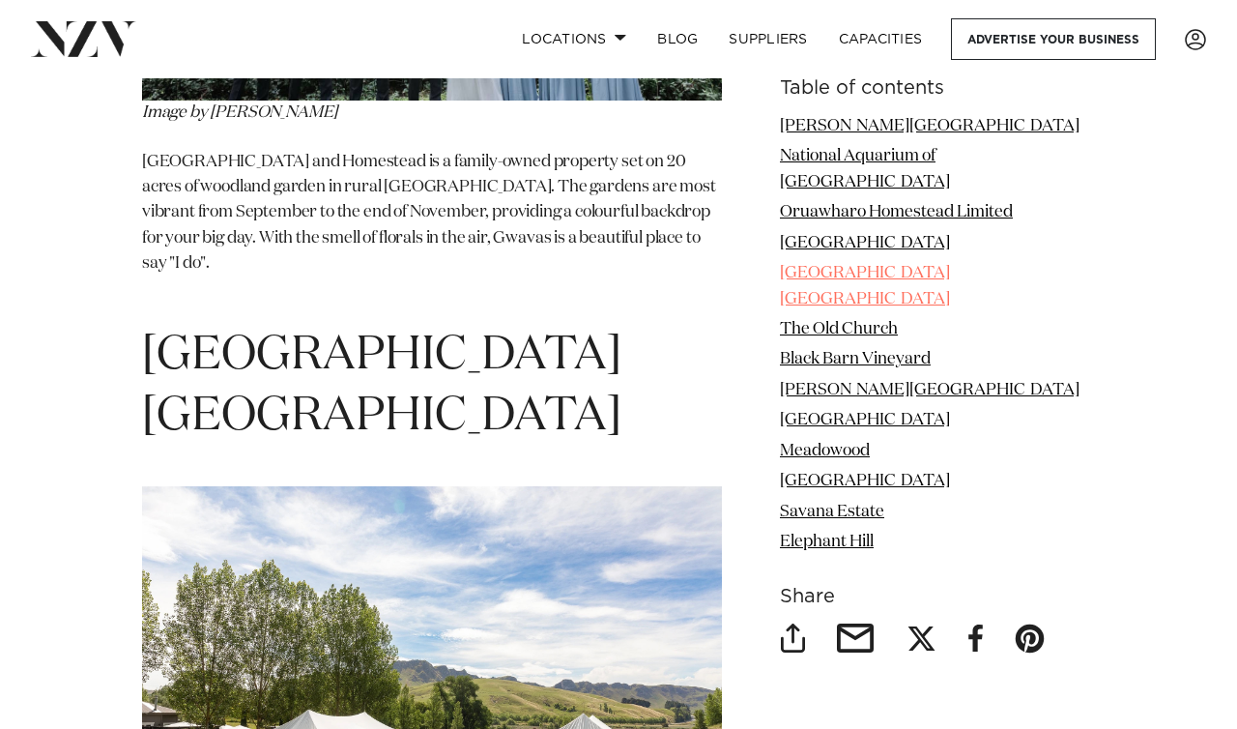
click at [914, 265] on link "[GEOGRAPHIC_DATA] [GEOGRAPHIC_DATA]" at bounding box center [865, 286] width 170 height 42
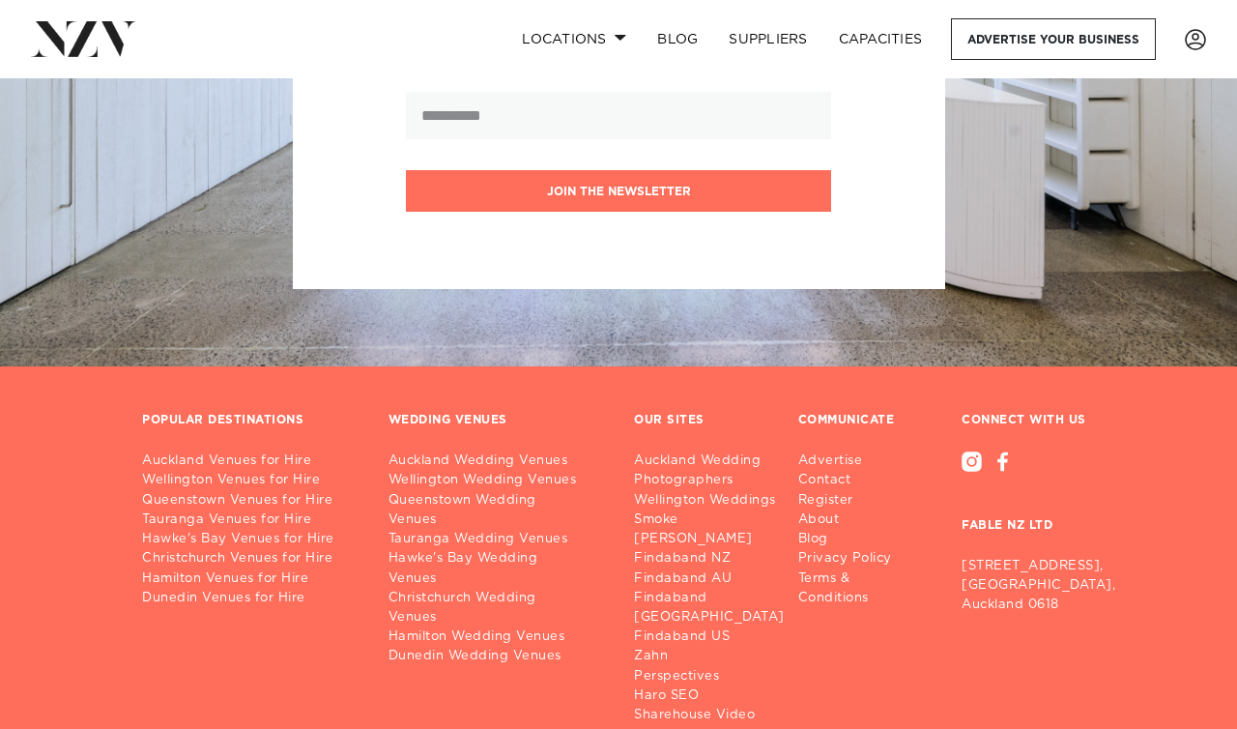
scroll to position [13283, 0]
